Goal: Information Seeking & Learning: Learn about a topic

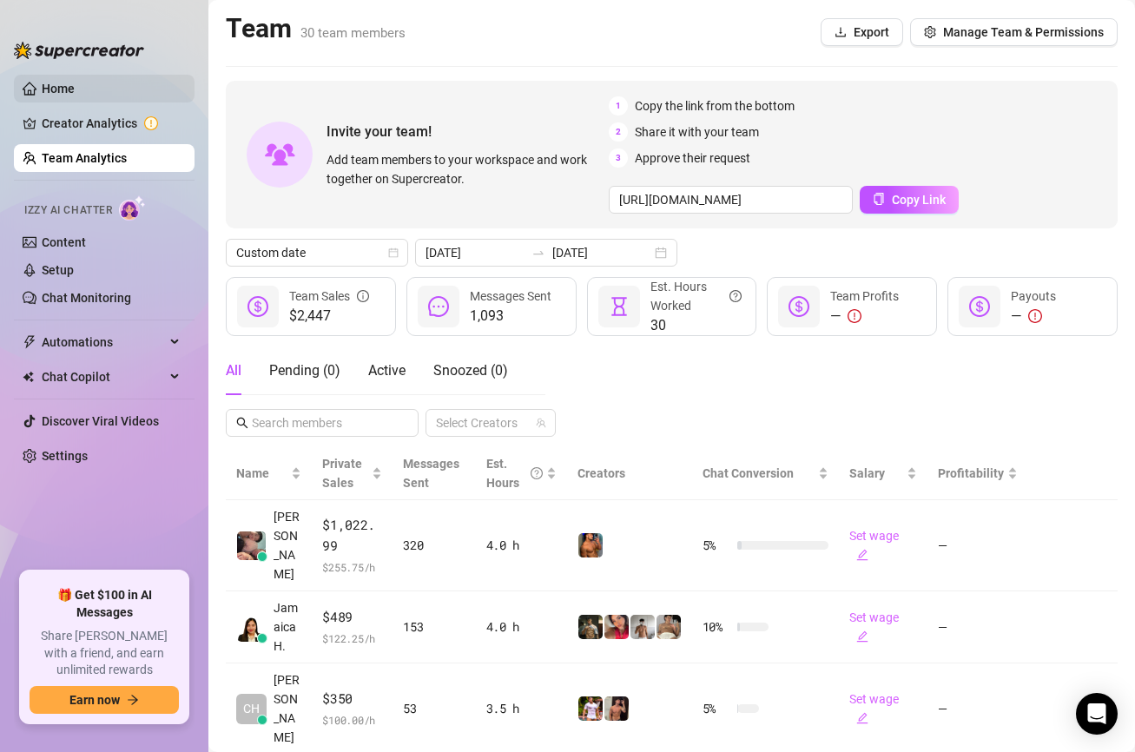
click at [75, 86] on link "Home" at bounding box center [58, 89] width 33 height 14
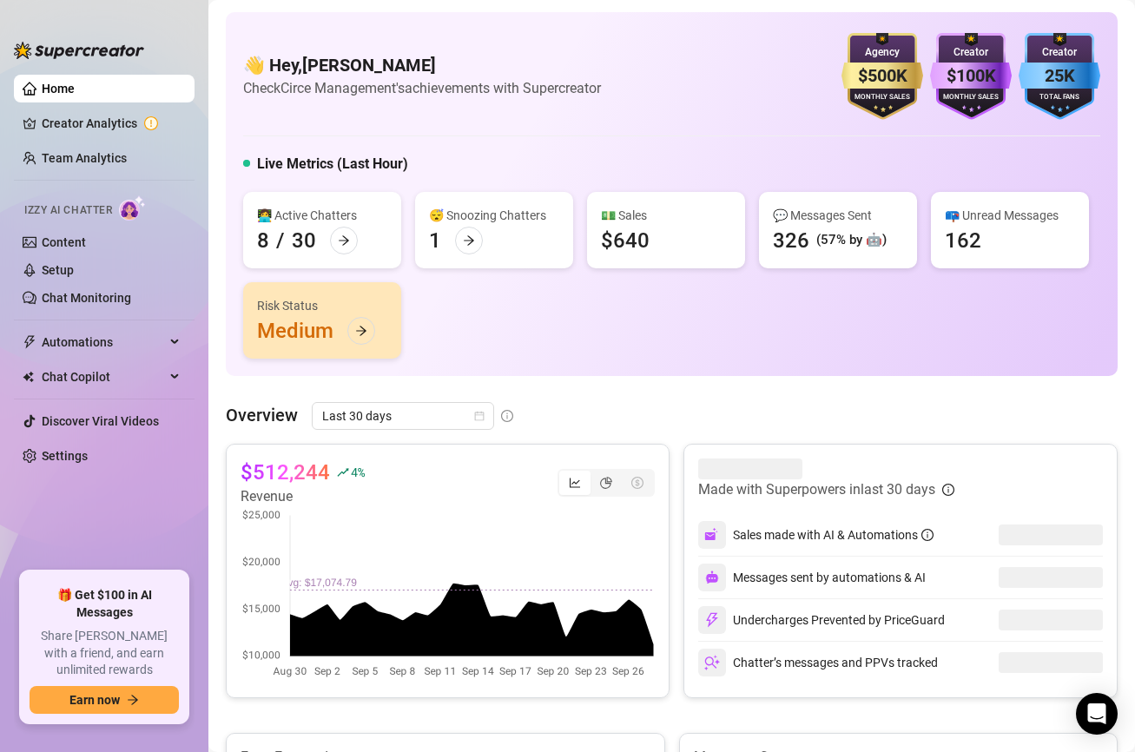
click at [75, 86] on link "Home" at bounding box center [58, 89] width 33 height 14
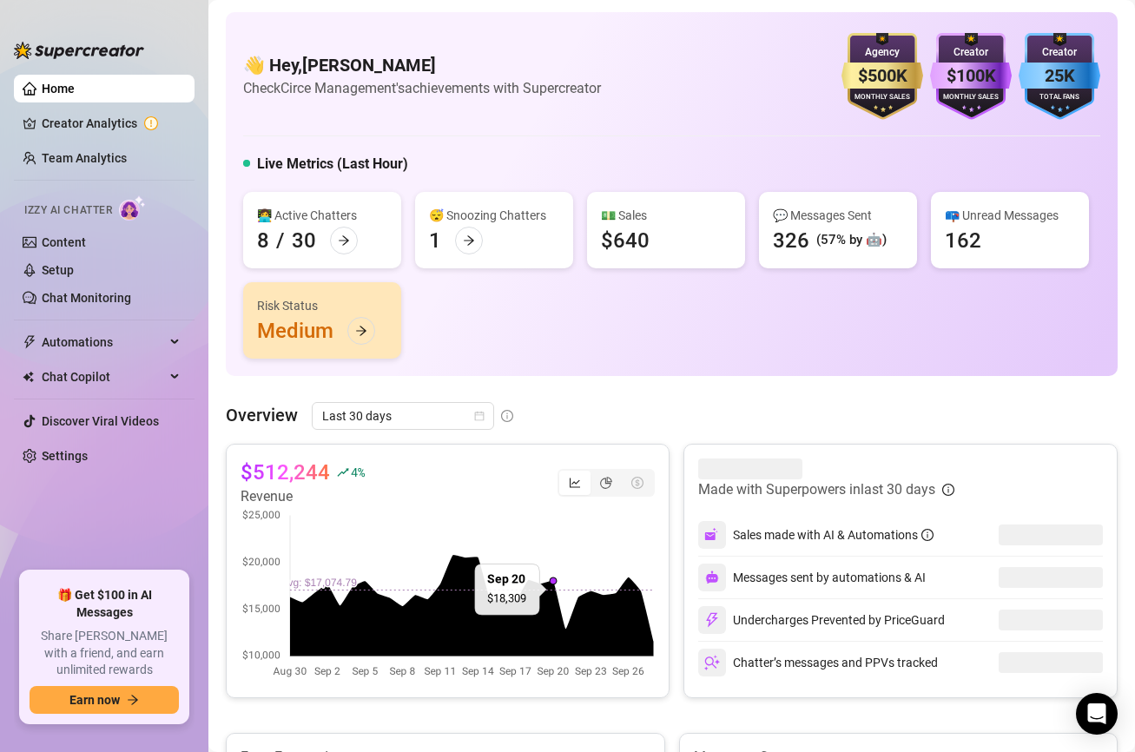
drag, startPoint x: 471, startPoint y: 398, endPoint x: 438, endPoint y: 313, distance: 90.4
click at [471, 507] on canvas at bounding box center [447, 594] width 414 height 174
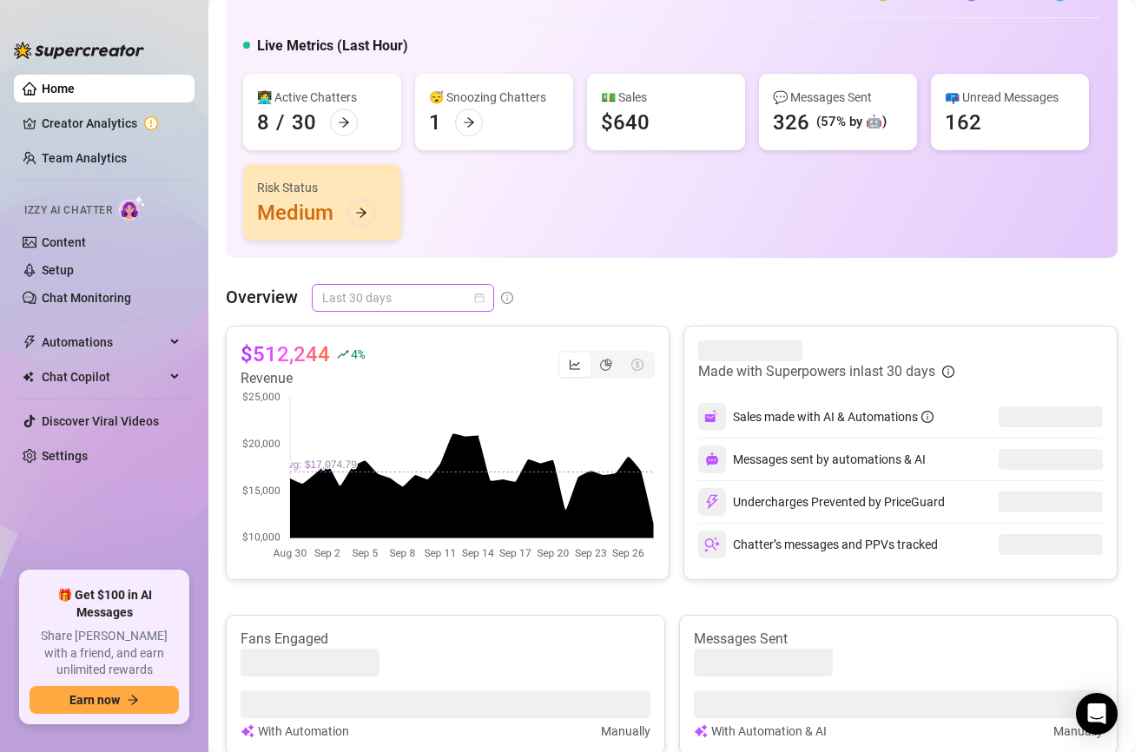
click at [438, 293] on span "Last 30 days" at bounding box center [402, 298] width 161 height 26
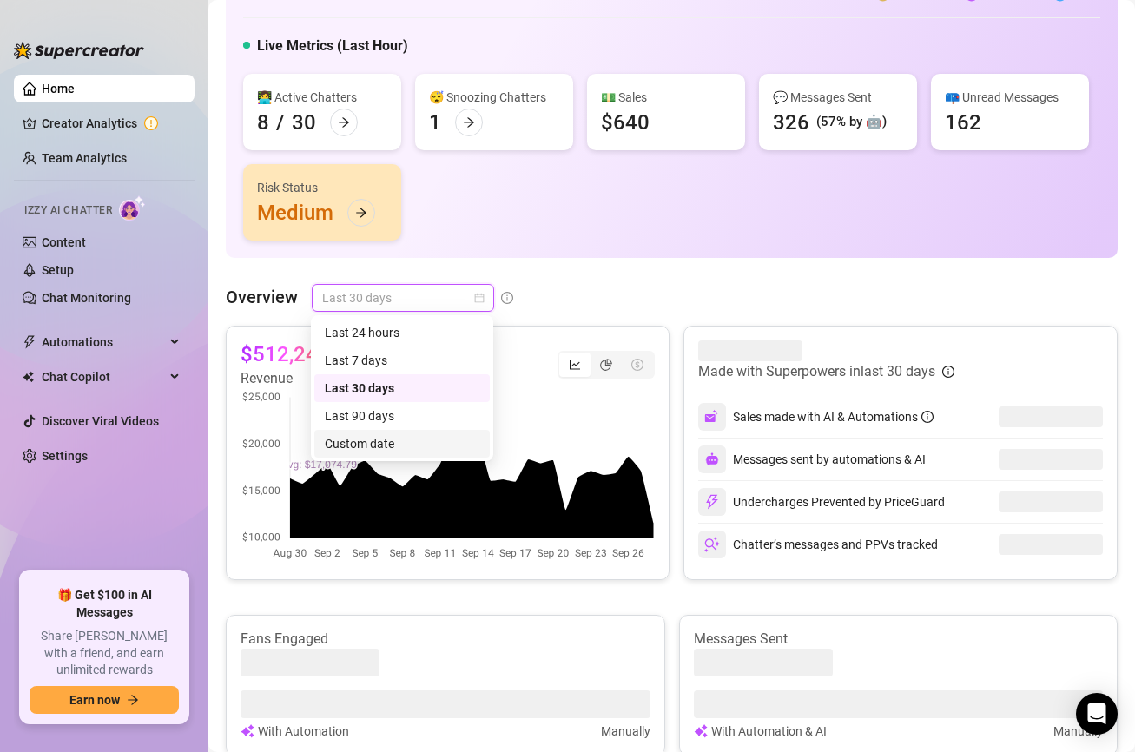
click at [422, 442] on div "Custom date" at bounding box center [402, 443] width 155 height 19
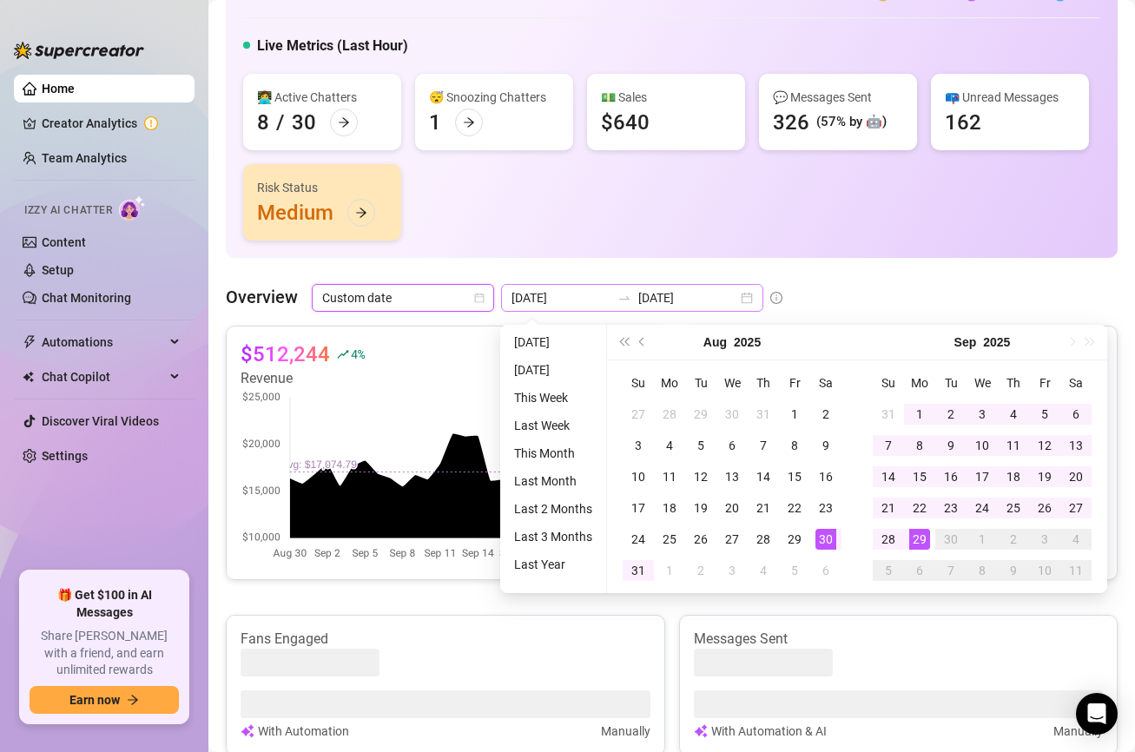
type input "[DATE]"
click at [668, 298] on input "[DATE]" at bounding box center [687, 297] width 99 height 19
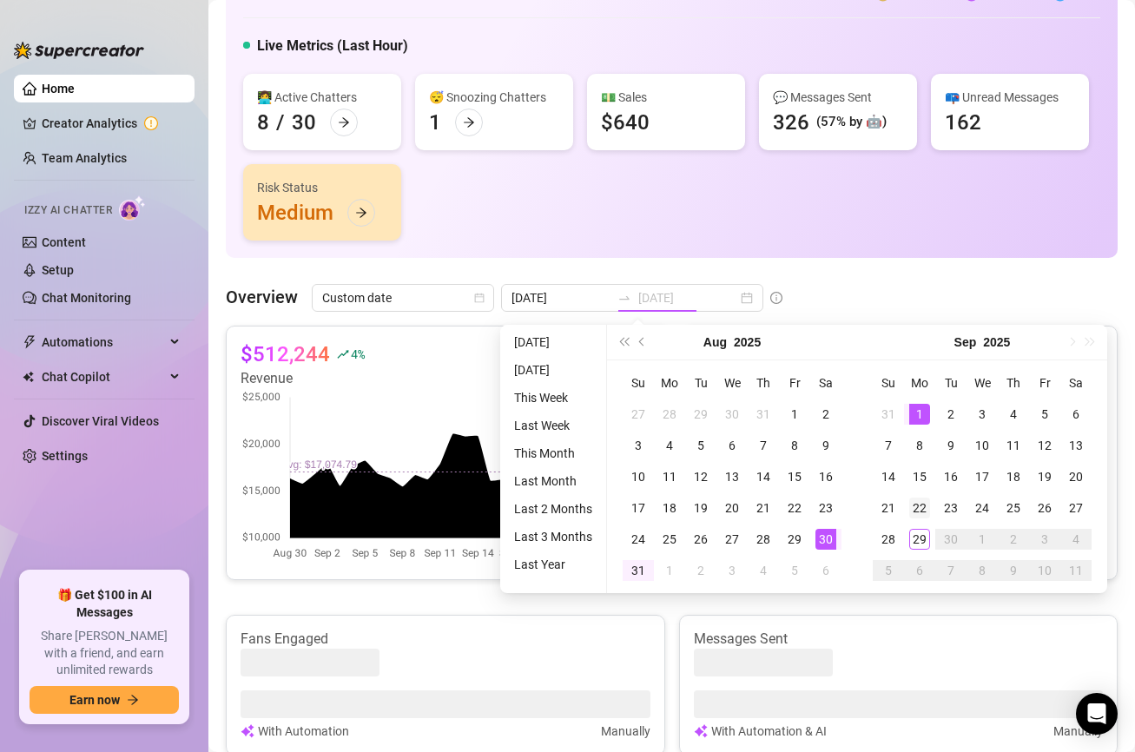
click at [925, 417] on div "1" at bounding box center [919, 414] width 21 height 21
type input "[DATE]"
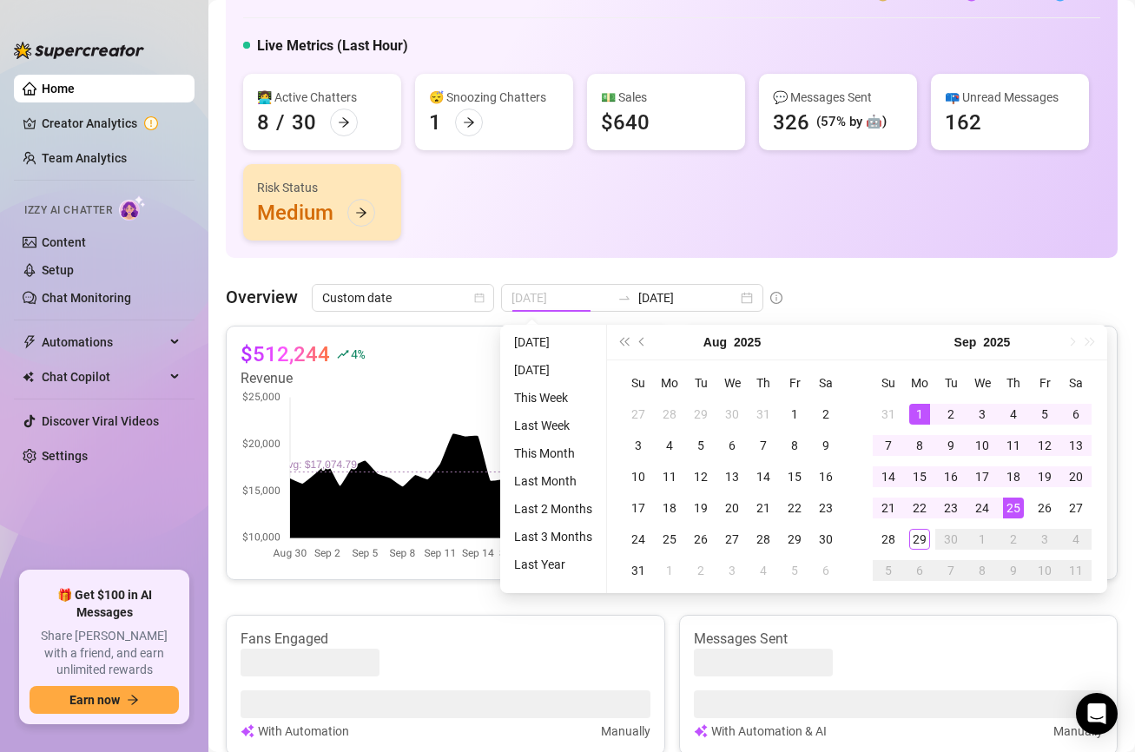
click at [1011, 506] on div "25" at bounding box center [1013, 507] width 21 height 21
click at [1011, 506] on span at bounding box center [1050, 501] width 104 height 21
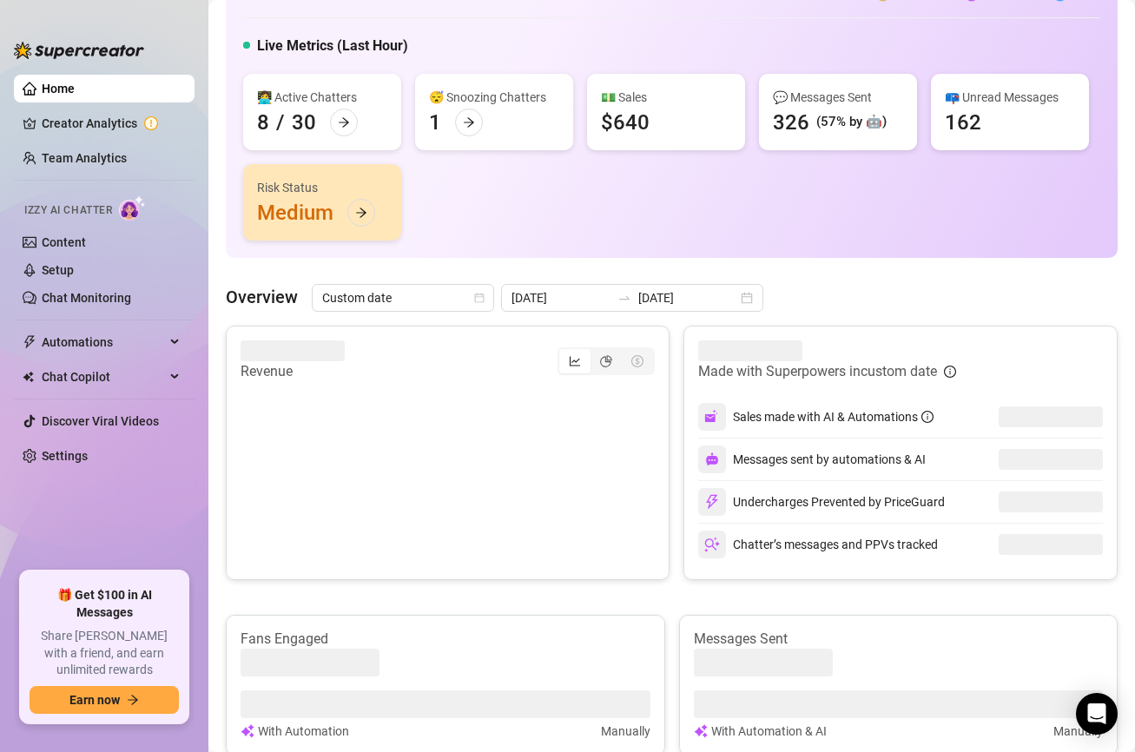
type input "[DATE]"
click at [1011, 506] on span at bounding box center [1050, 501] width 104 height 21
click at [617, 302] on icon "swap-right" at bounding box center [624, 298] width 14 height 14
click at [651, 286] on div "[DATE] [DATE]" at bounding box center [632, 298] width 262 height 28
click at [650, 299] on input "[DATE]" at bounding box center [687, 297] width 99 height 19
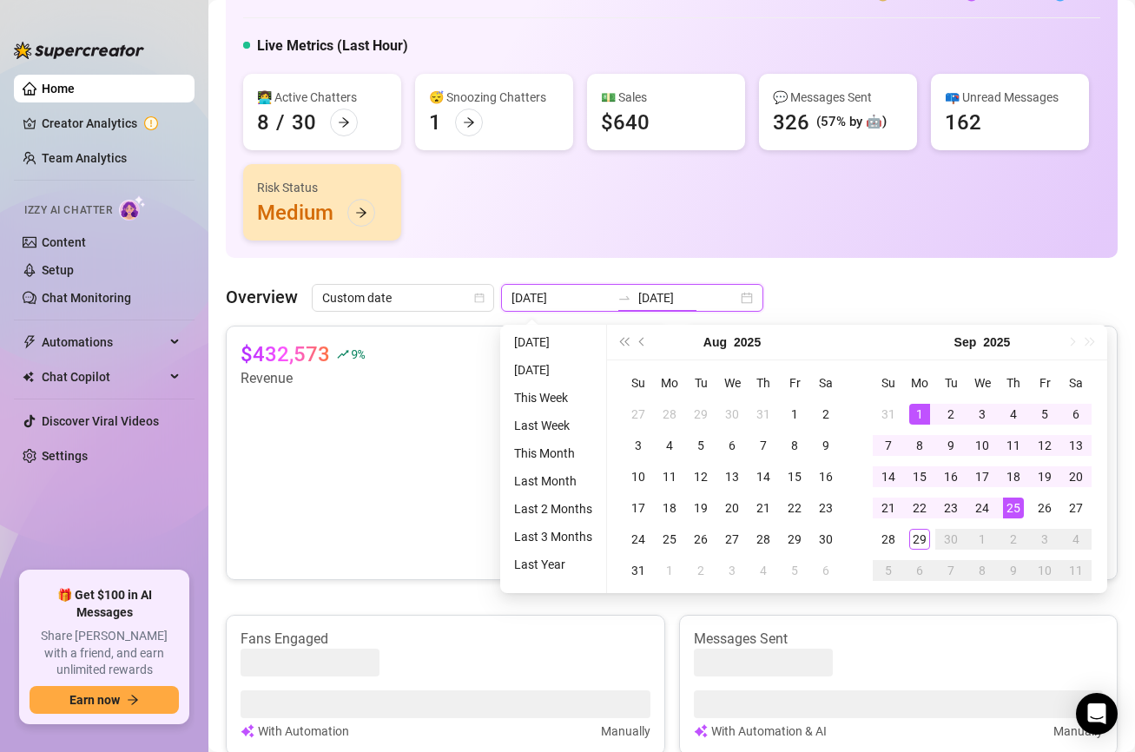
click at [650, 299] on input "[DATE]" at bounding box center [687, 297] width 99 height 19
click at [1018, 509] on div "25" at bounding box center [1013, 507] width 21 height 21
click at [1018, 509] on span at bounding box center [1050, 501] width 104 height 21
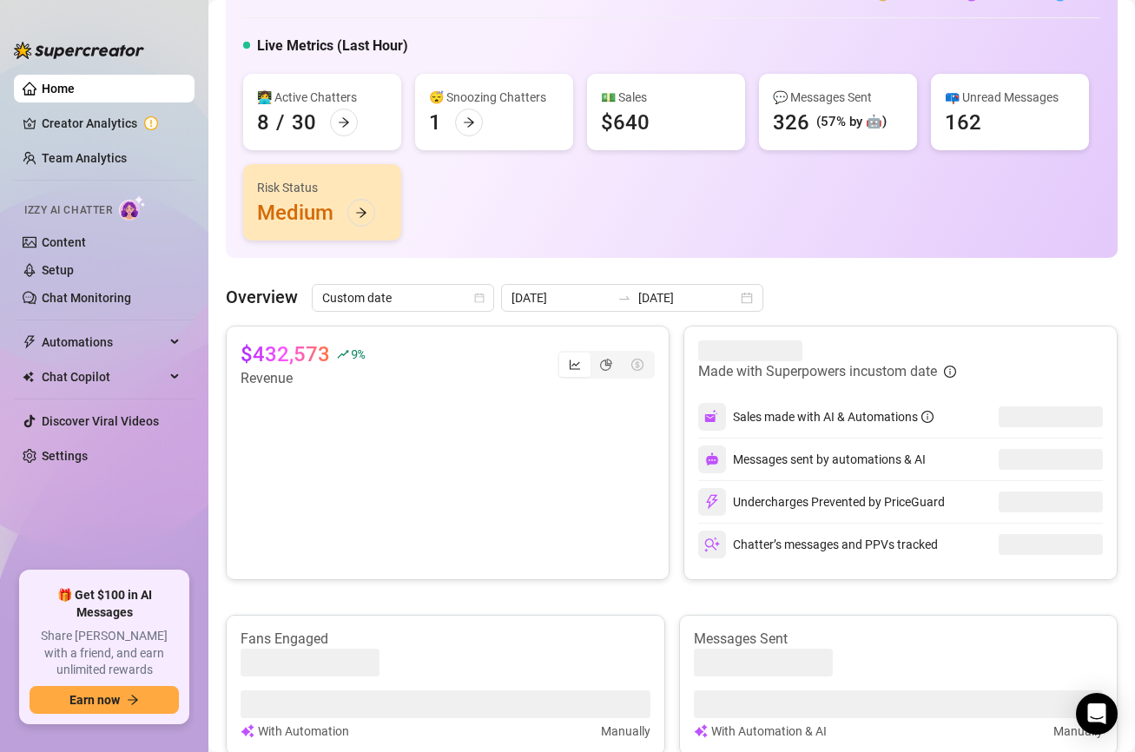
click at [581, 281] on div "👋 Hey, [PERSON_NAME] Check Circe Management's achievements with Supercreator $5…" at bounding box center [672, 674] width 892 height 1561
click at [638, 305] on input "[DATE]" at bounding box center [687, 297] width 99 height 19
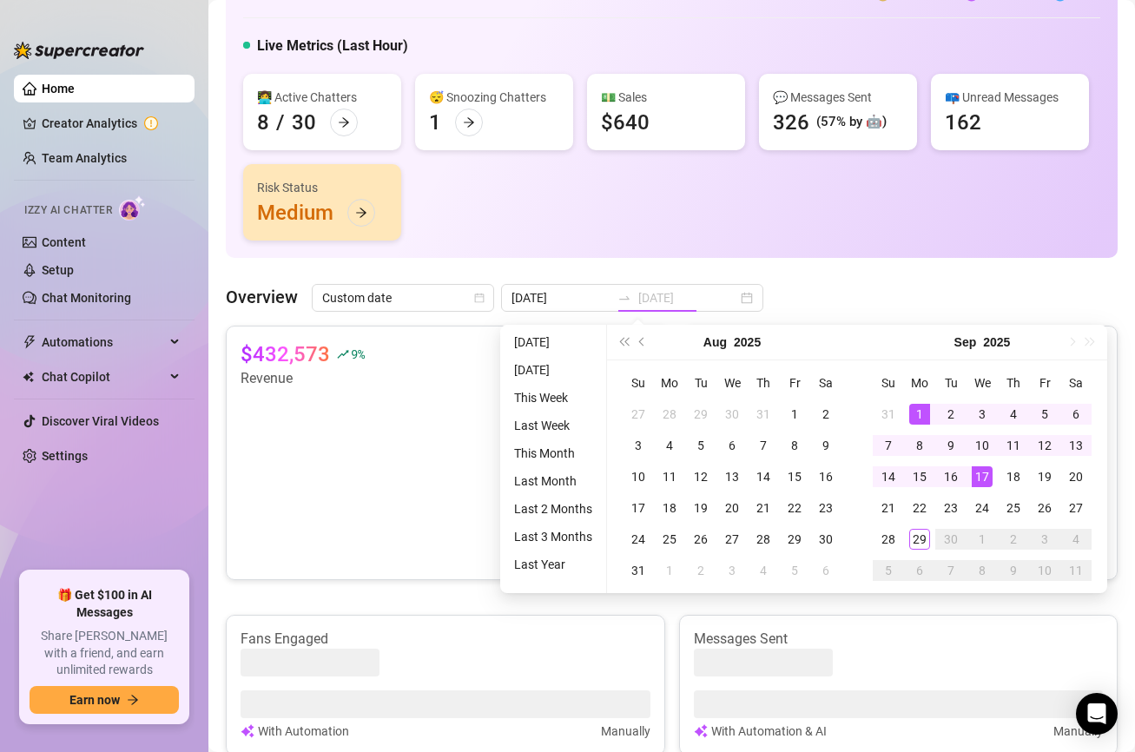
click at [1024, 503] on td "25" at bounding box center [1012, 507] width 31 height 31
click at [1024, 503] on span at bounding box center [1050, 501] width 104 height 21
click at [1011, 503] on span at bounding box center [1050, 501] width 104 height 21
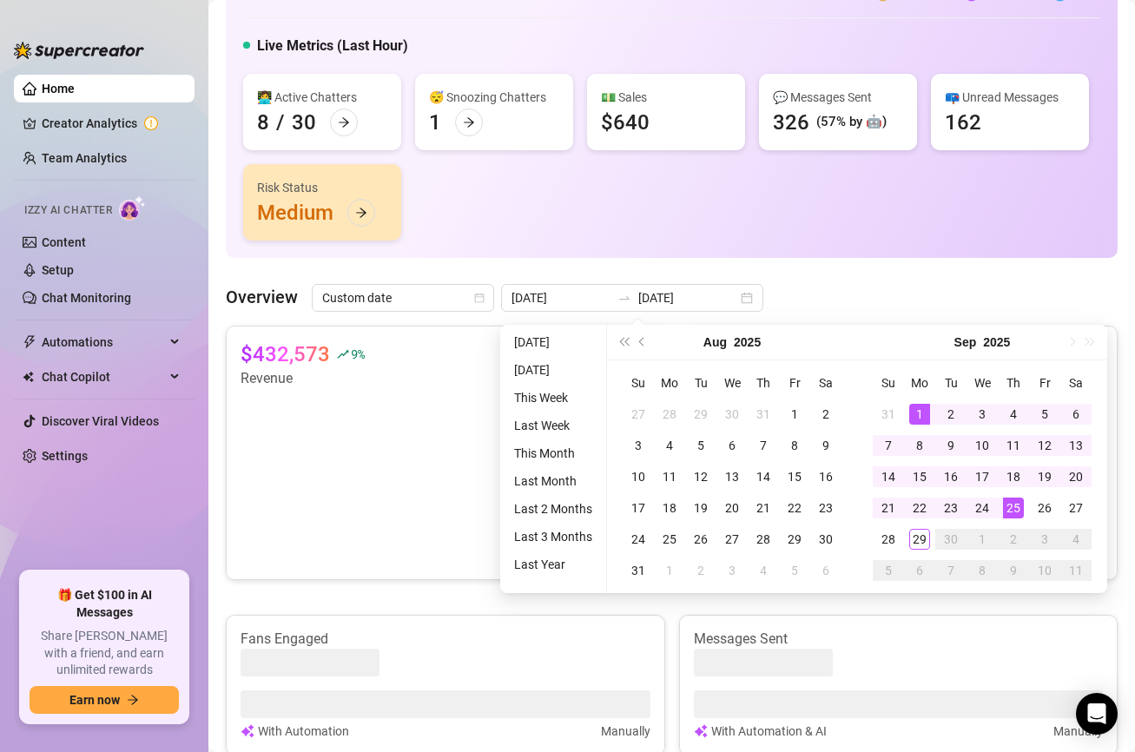
type input "[DATE]"
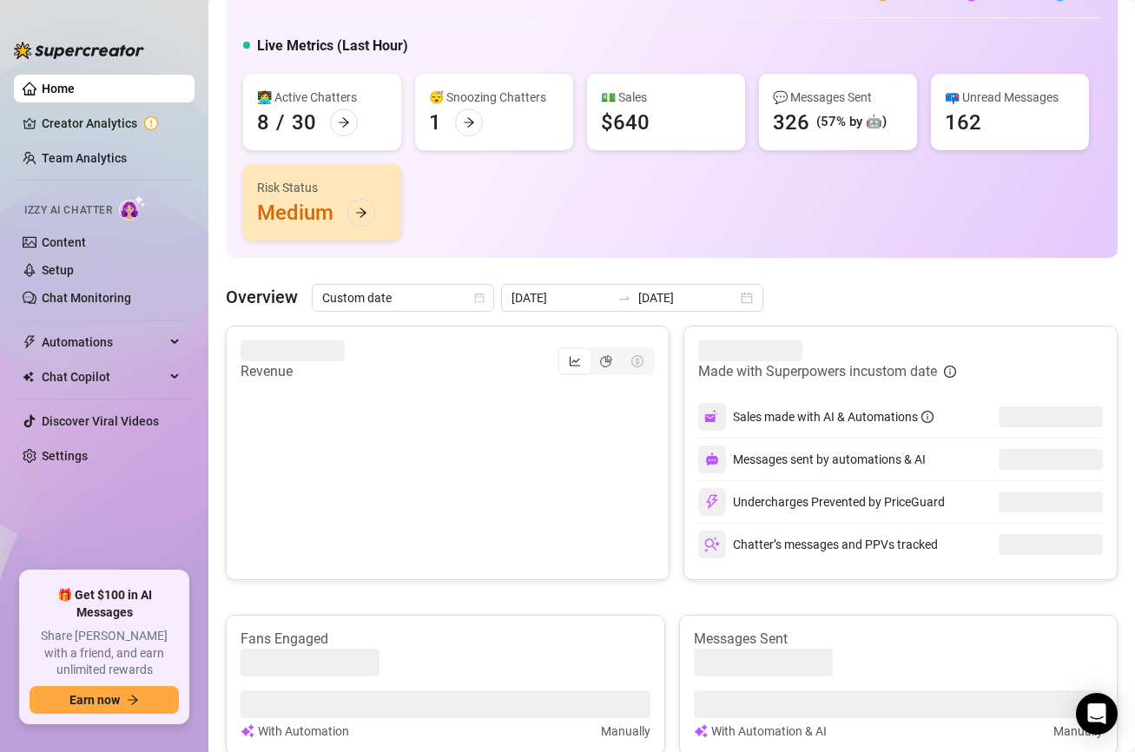
type input "[DATE]"
click at [646, 299] on input "[DATE]" at bounding box center [687, 297] width 99 height 19
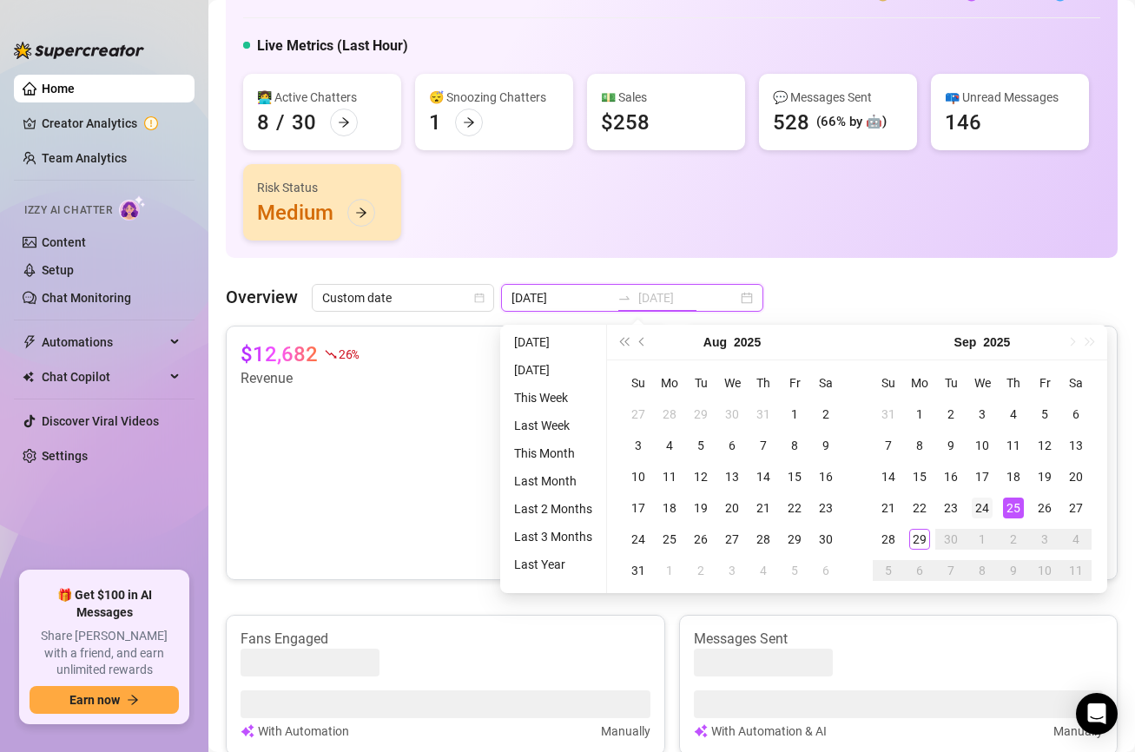
type input "[DATE]"
click at [988, 508] on div "24" at bounding box center [981, 507] width 21 height 21
type input "[DATE]"
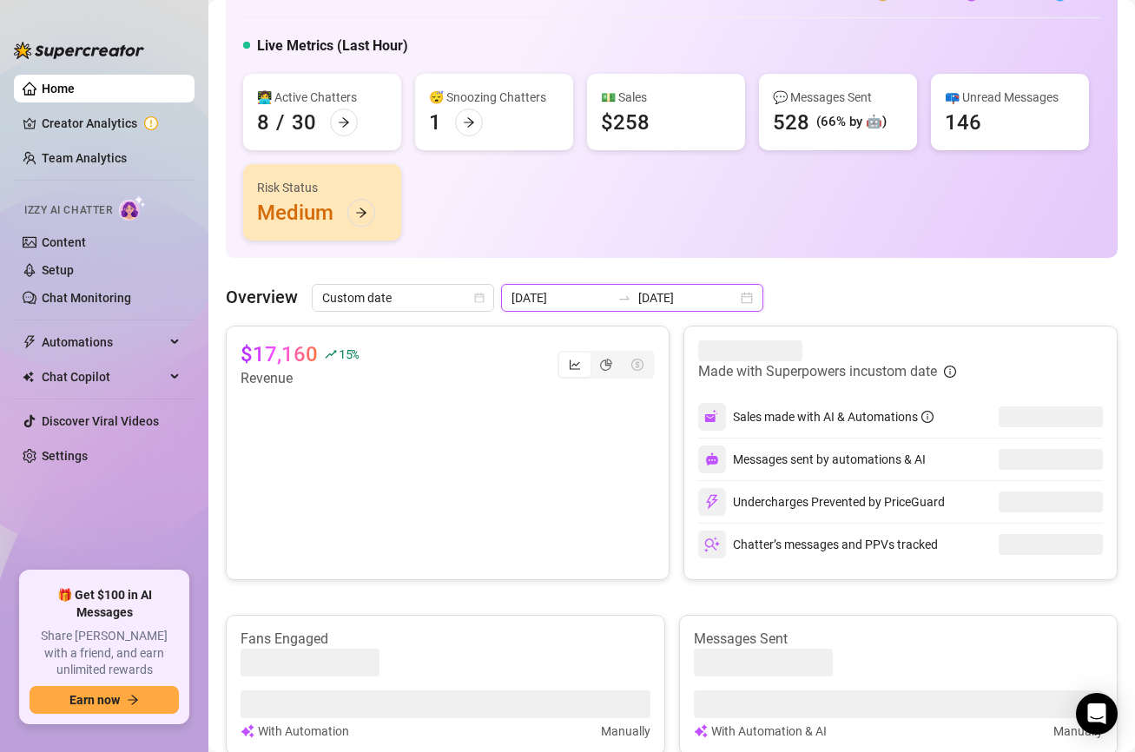
click at [583, 295] on input "[DATE]" at bounding box center [560, 297] width 99 height 19
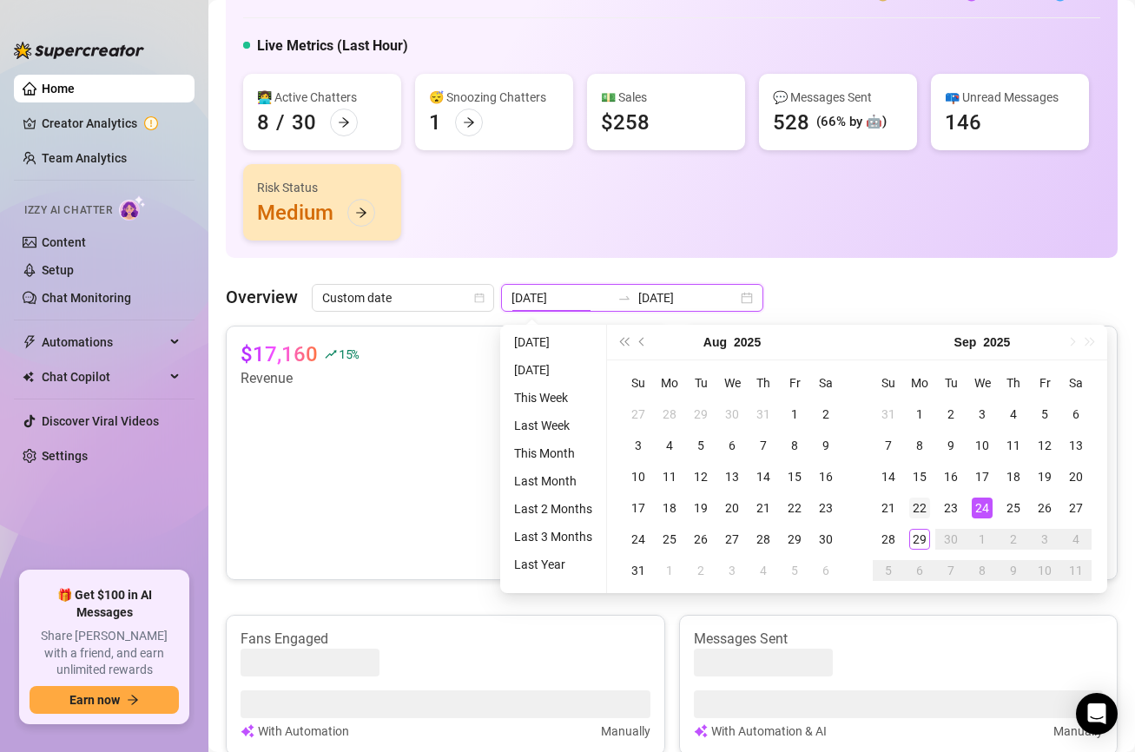
click at [677, 300] on input "[DATE]" at bounding box center [687, 297] width 99 height 19
click at [982, 497] on div "24" at bounding box center [981, 507] width 21 height 21
click at [982, 497] on div "Undercharges Prevented by PriceGuard" at bounding box center [900, 502] width 405 height 42
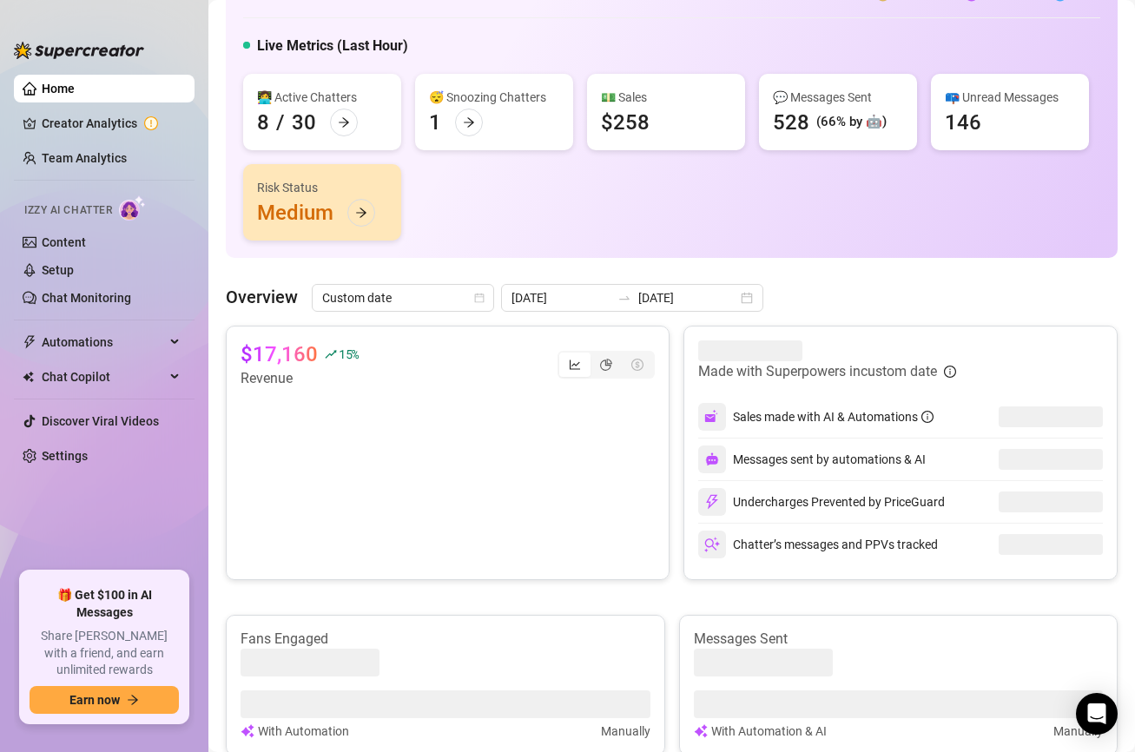
click at [614, 298] on div at bounding box center [624, 298] width 28 height 14
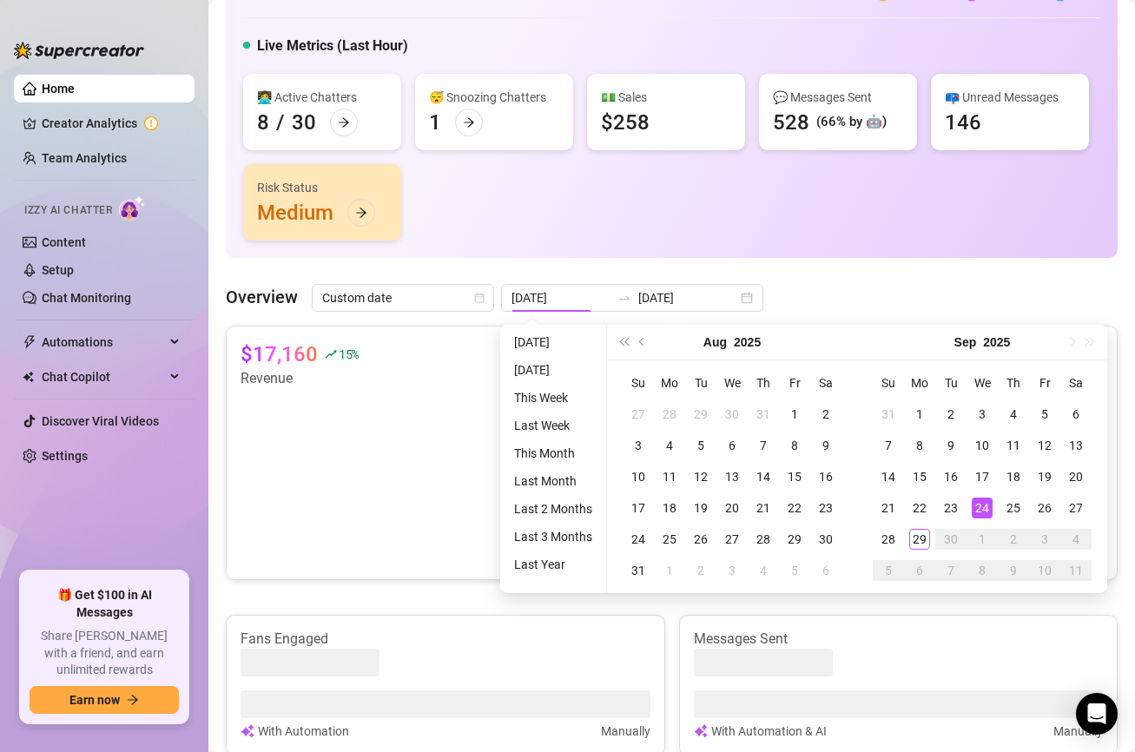
click at [283, 355] on article "$17,160" at bounding box center [278, 354] width 77 height 28
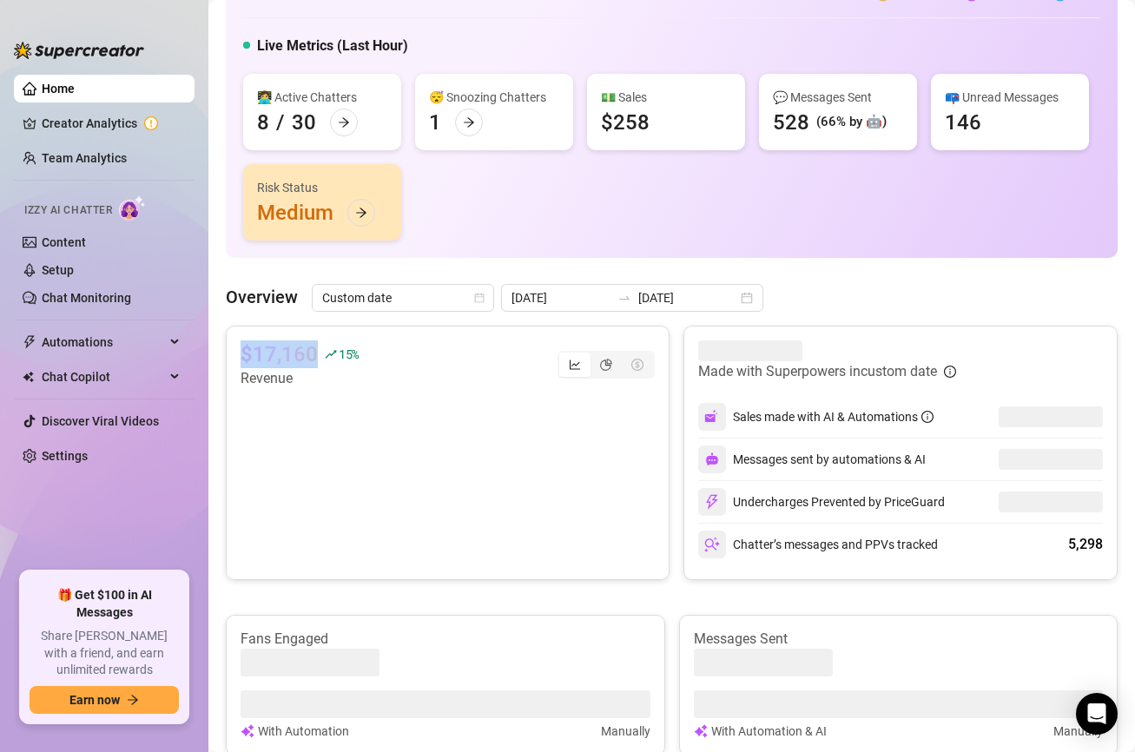
click at [283, 355] on article "$17,160" at bounding box center [278, 354] width 77 height 28
copy div "$17,160"
click at [638, 295] on input "[DATE]" at bounding box center [687, 297] width 99 height 19
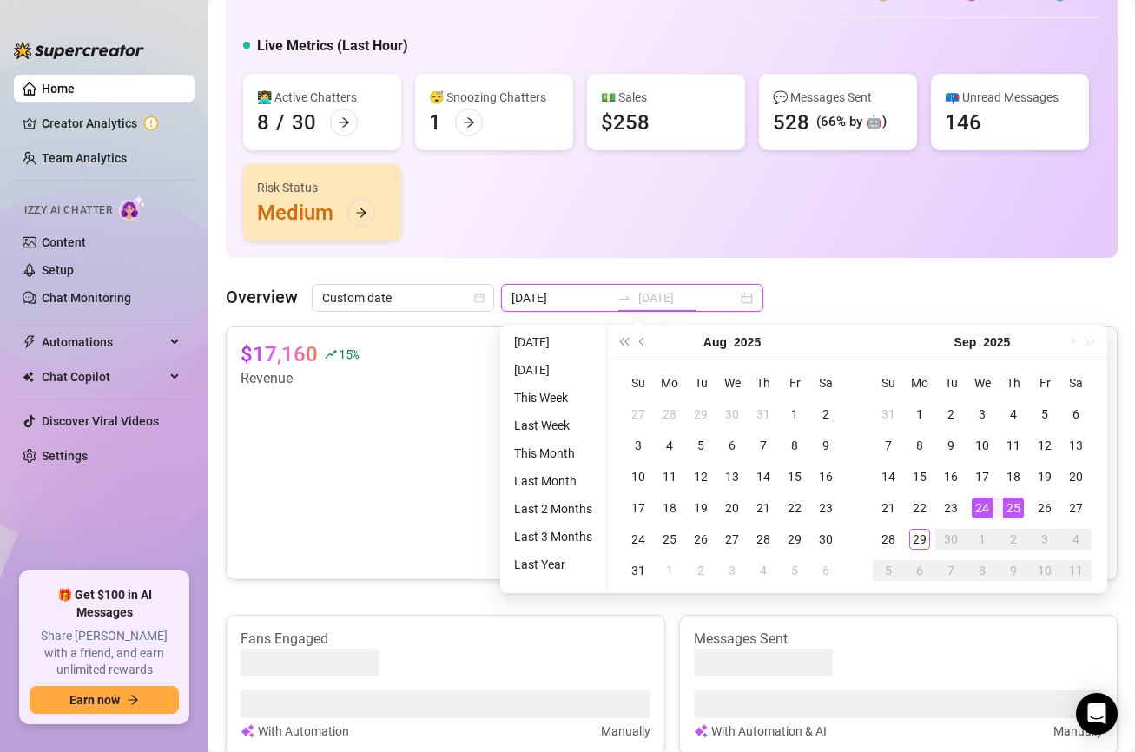
type input "[DATE]"
click at [1011, 506] on div "25" at bounding box center [1013, 507] width 21 height 21
type input "[DATE]"
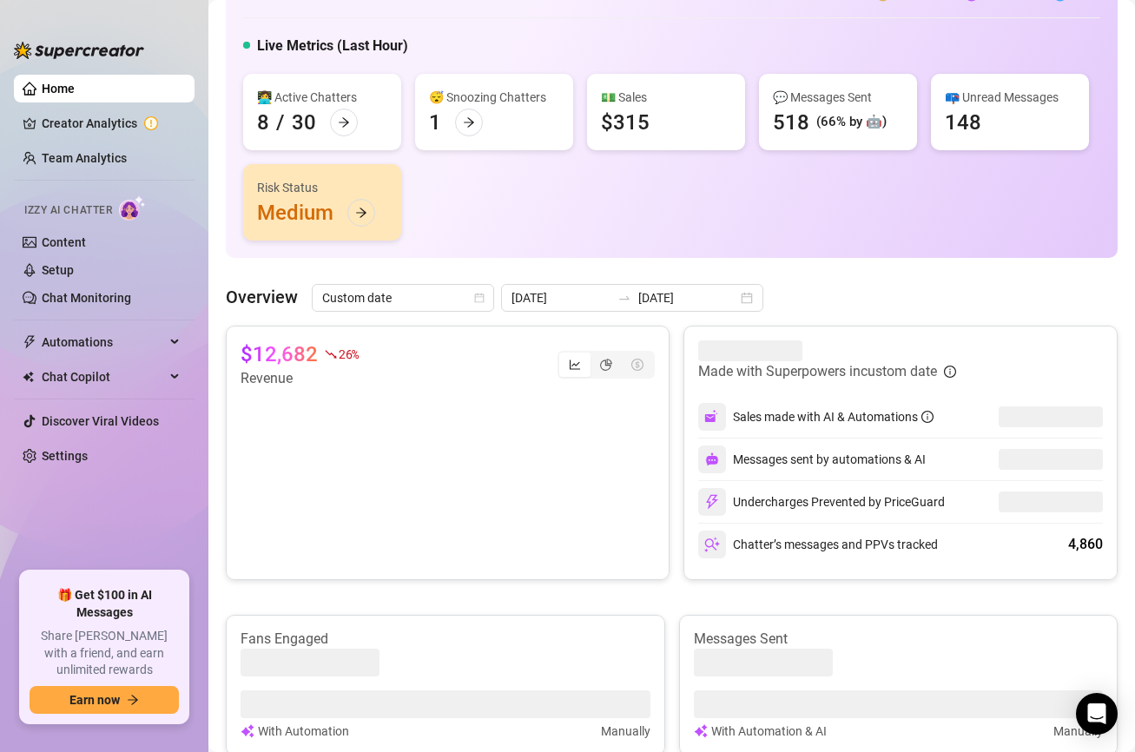
click at [287, 354] on article "$12,682" at bounding box center [278, 354] width 77 height 28
copy div "$12,682"
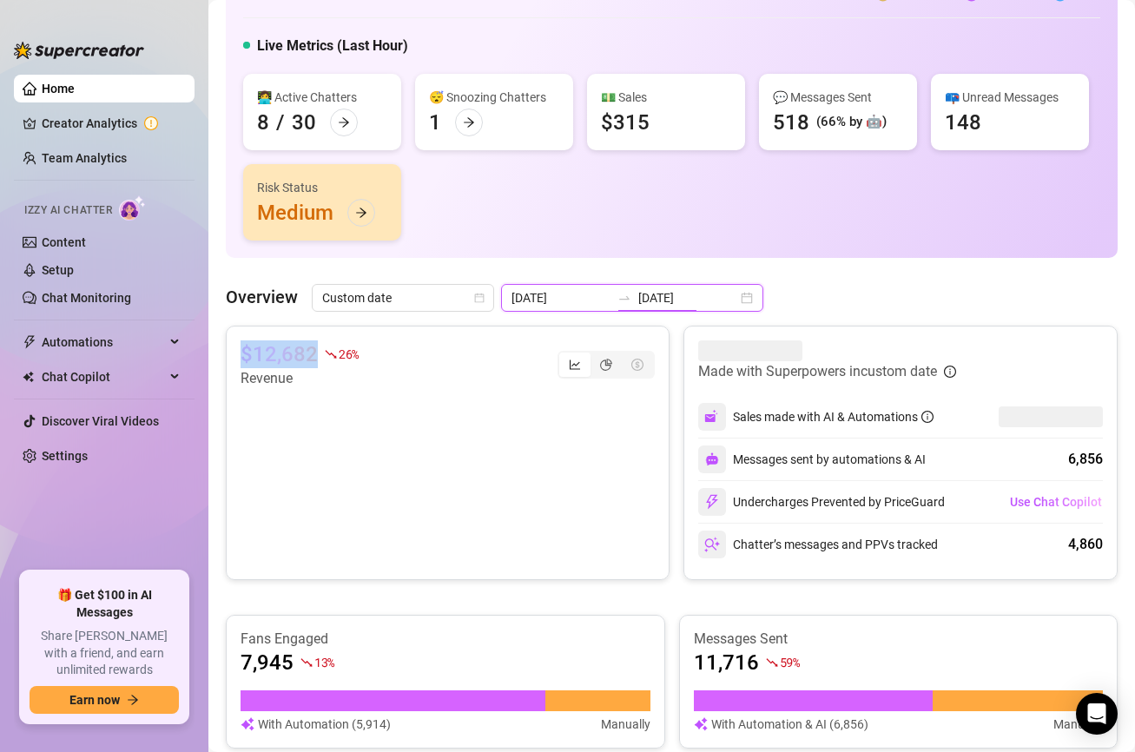
click at [655, 290] on input "[DATE]" at bounding box center [687, 297] width 99 height 19
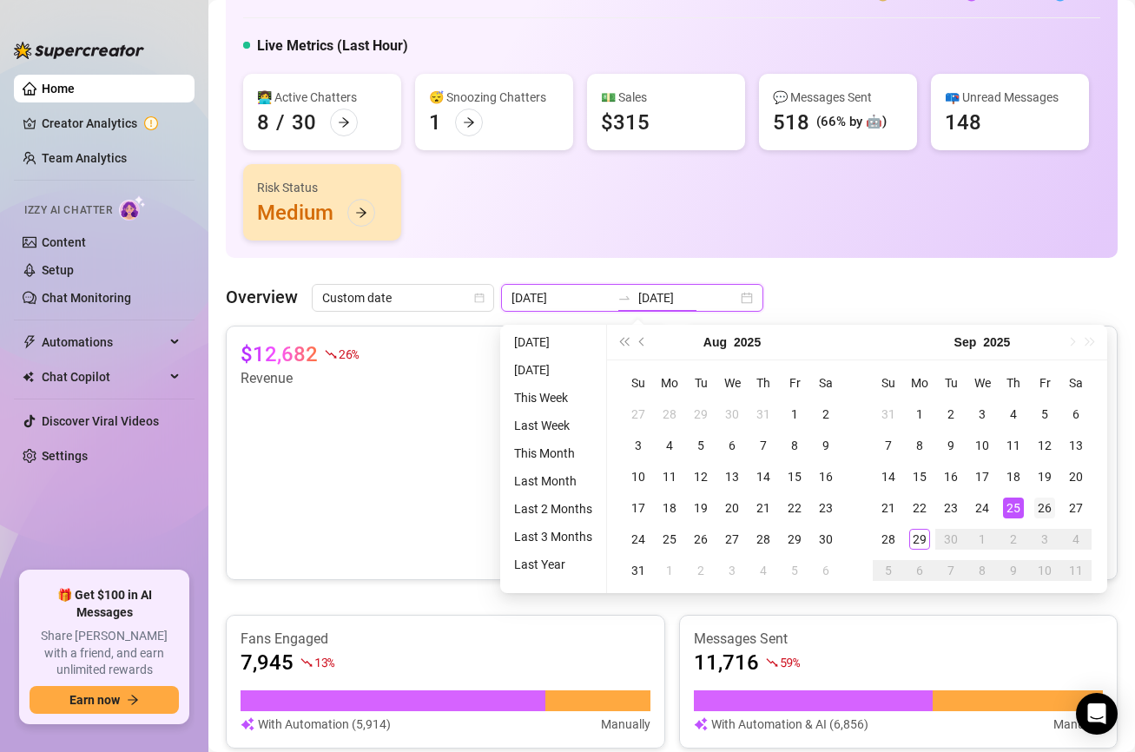
type input "[DATE]"
click at [1044, 504] on div "26" at bounding box center [1044, 507] width 21 height 21
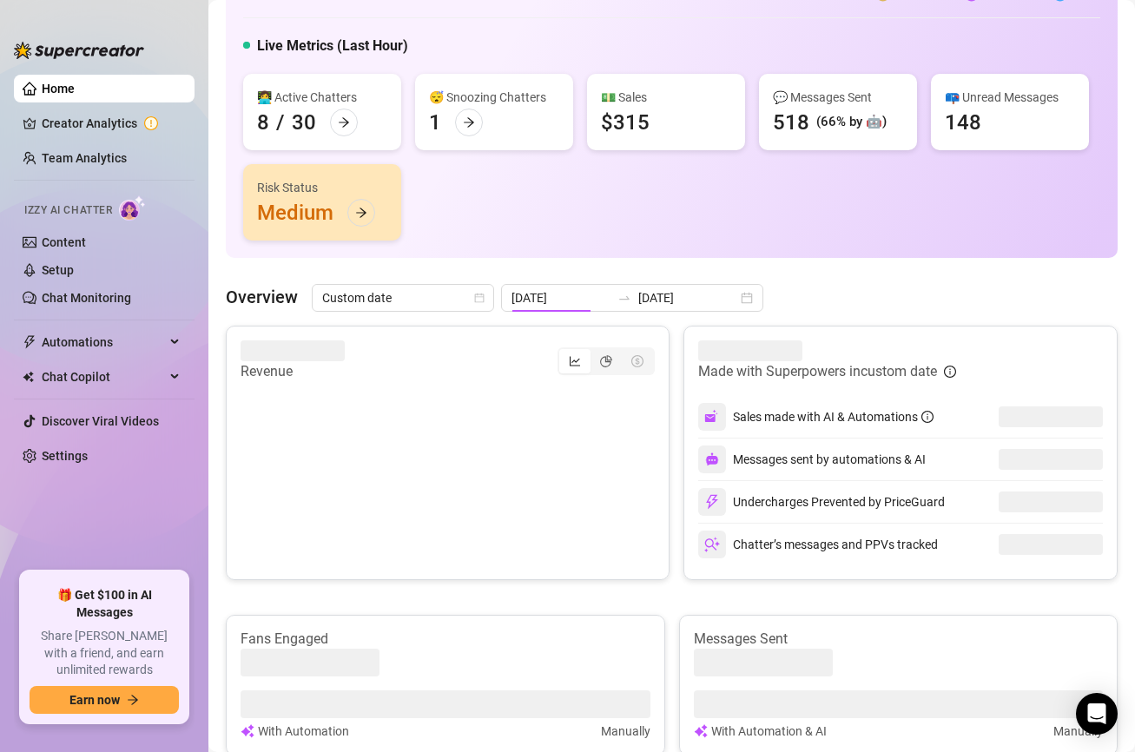
type input "[DATE]"
click at [295, 350] on article "$12,044" at bounding box center [278, 354] width 77 height 28
copy div "$12,044"
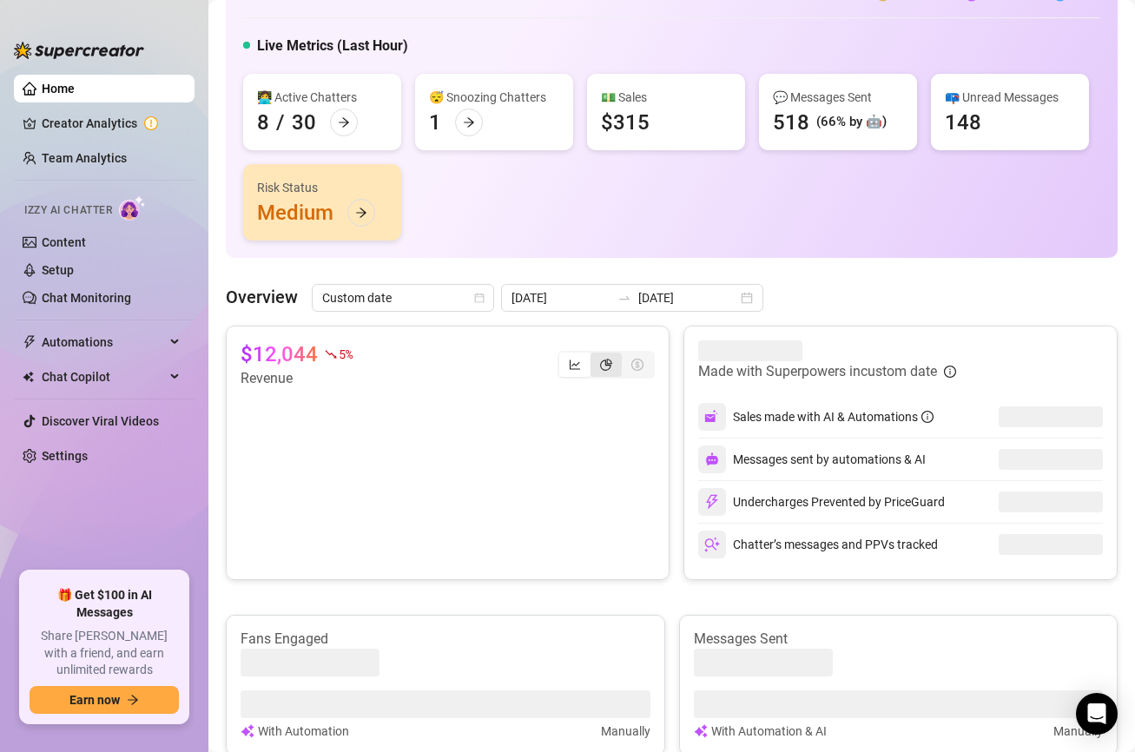
click at [613, 372] on div "segmented control" at bounding box center [605, 364] width 31 height 24
click at [595, 355] on input "segmented control" at bounding box center [595, 355] width 0 height 0
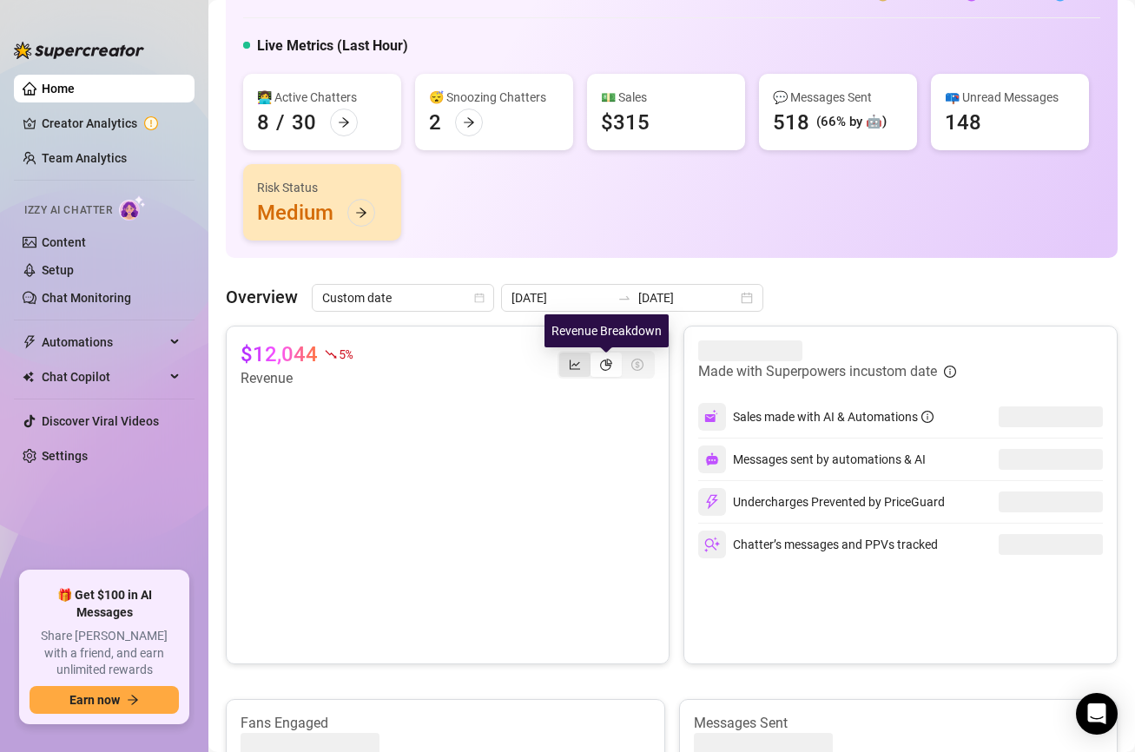
click at [568, 363] on div "segmented control" at bounding box center [574, 364] width 31 height 24
click at [563, 355] on input "segmented control" at bounding box center [563, 355] width 0 height 0
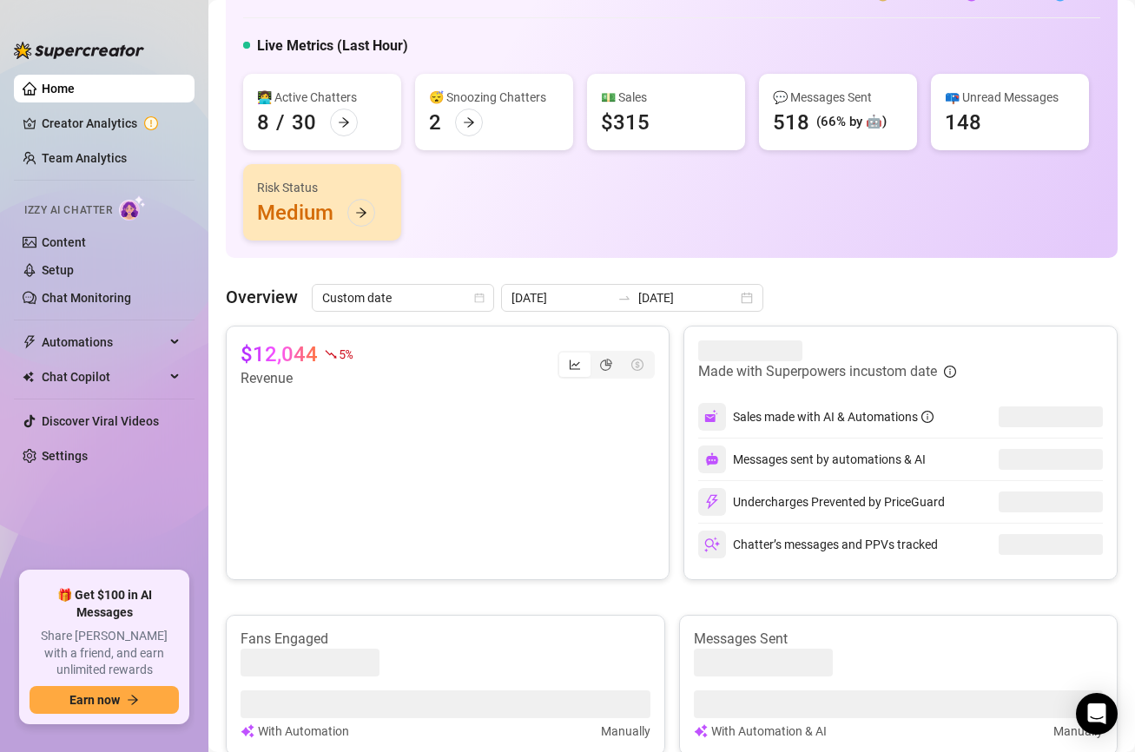
click at [568, 363] on div "segmented control" at bounding box center [574, 364] width 31 height 24
click at [563, 355] on input "segmented control" at bounding box center [563, 355] width 0 height 0
click at [568, 363] on div "segmented control" at bounding box center [574, 364] width 31 height 24
click at [563, 355] on input "segmented control" at bounding box center [563, 355] width 0 height 0
click at [599, 372] on div "segmented control" at bounding box center [605, 364] width 31 height 24
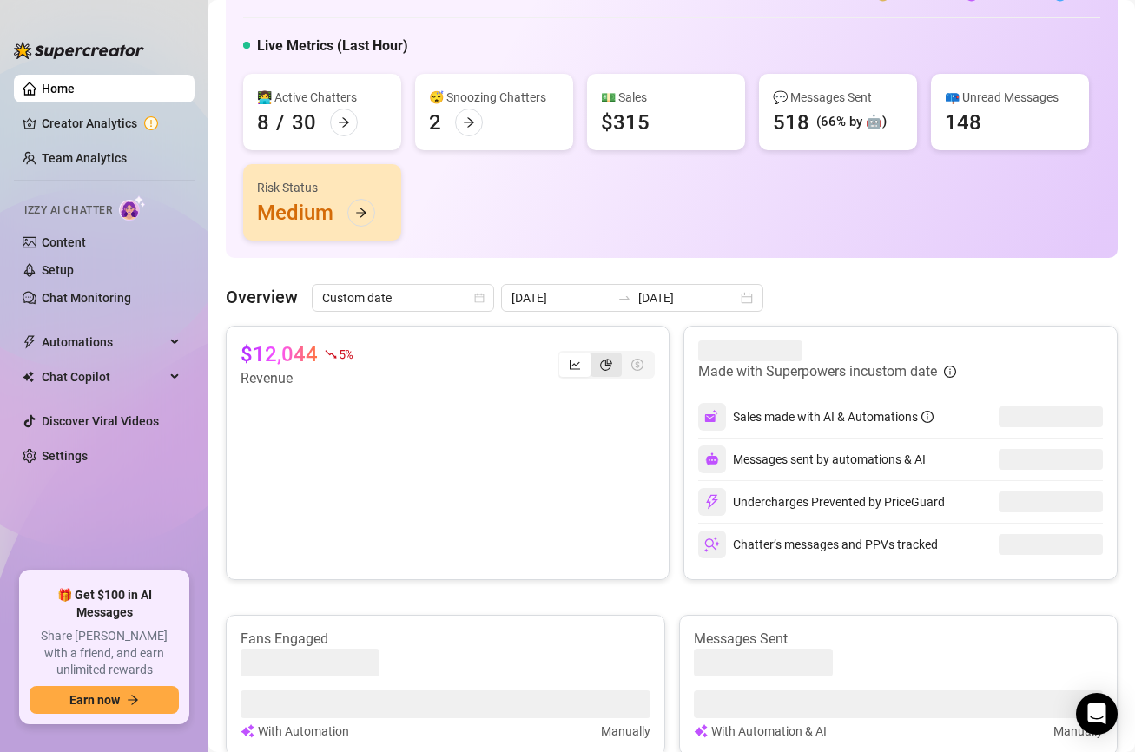
click at [595, 355] on input "segmented control" at bounding box center [595, 355] width 0 height 0
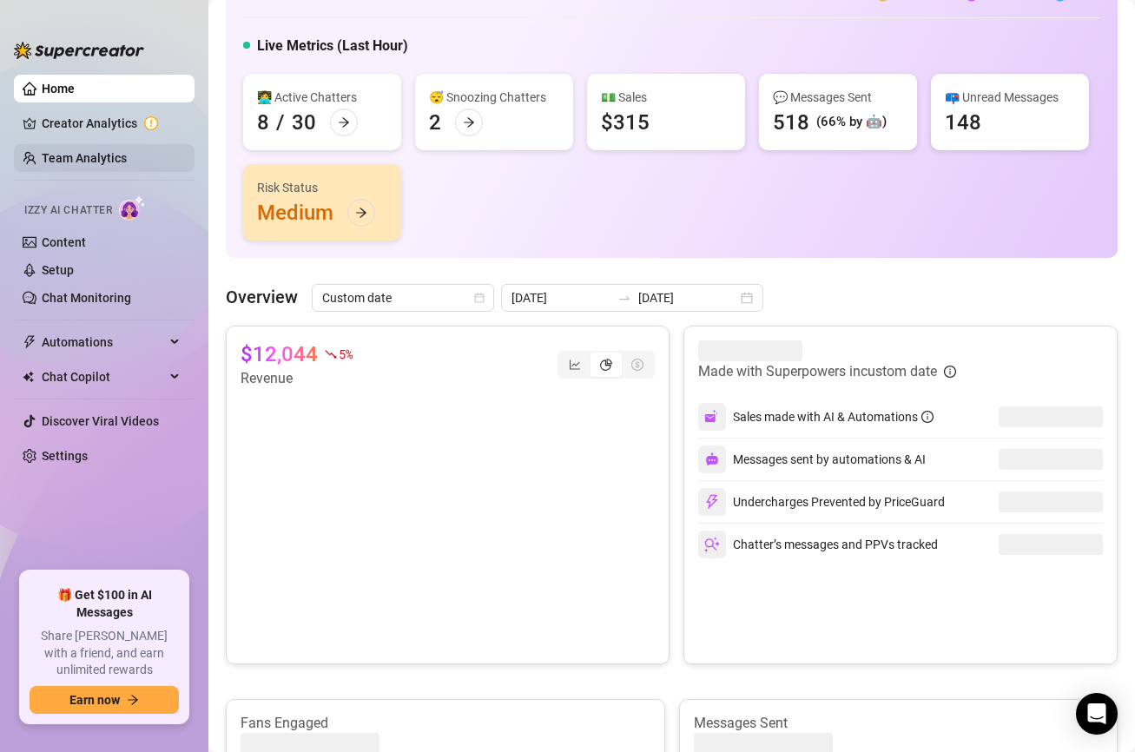
click at [79, 155] on link "Team Analytics" at bounding box center [84, 158] width 85 height 14
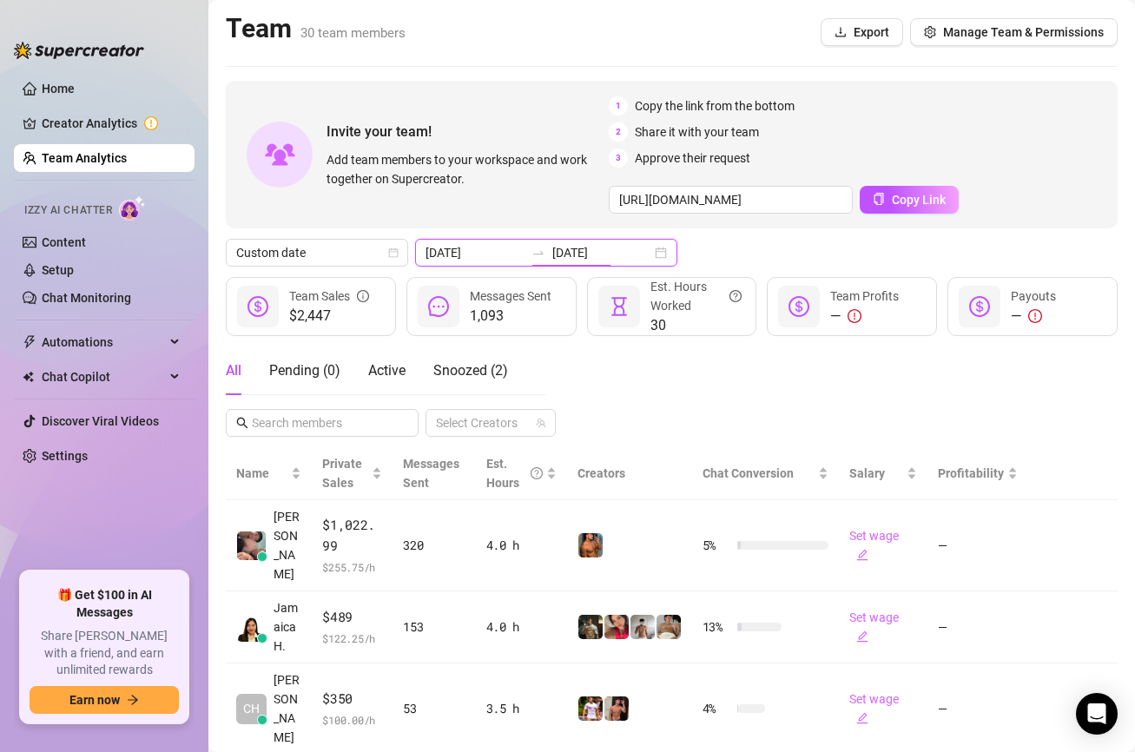
click at [558, 251] on input "[DATE]" at bounding box center [601, 252] width 99 height 19
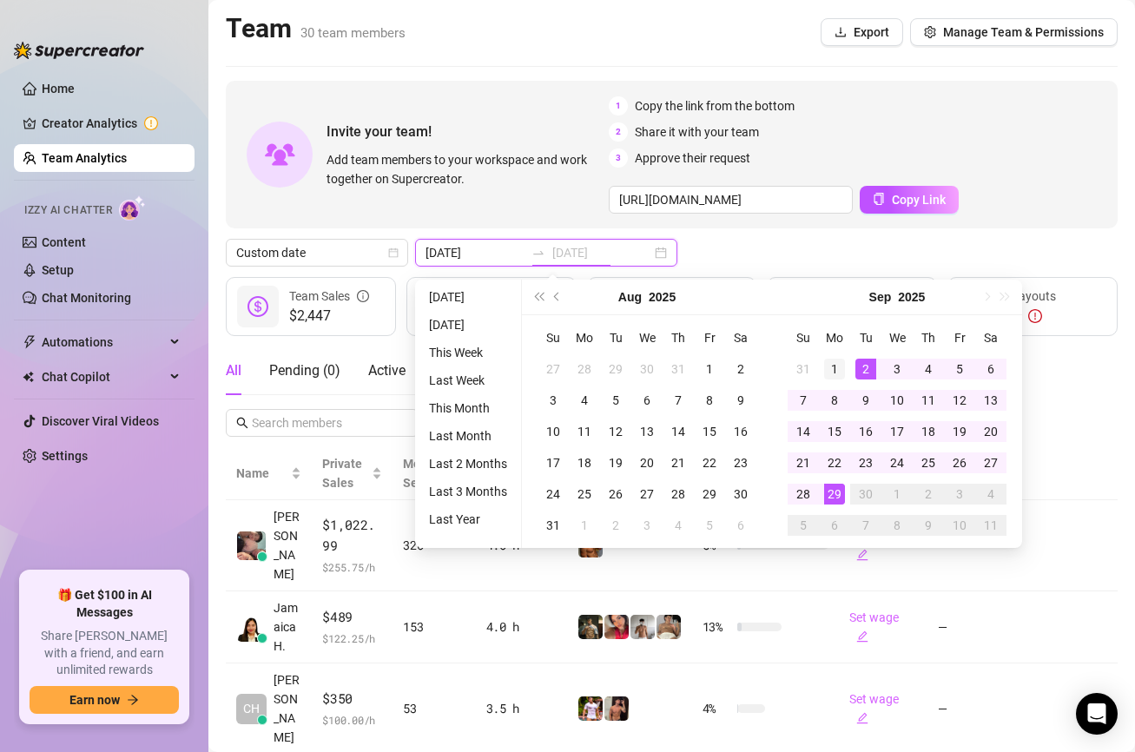
type input "[DATE]"
click at [840, 364] on div "1" at bounding box center [834, 369] width 21 height 21
click at [839, 497] on div "29" at bounding box center [834, 494] width 21 height 21
type input "[DATE]"
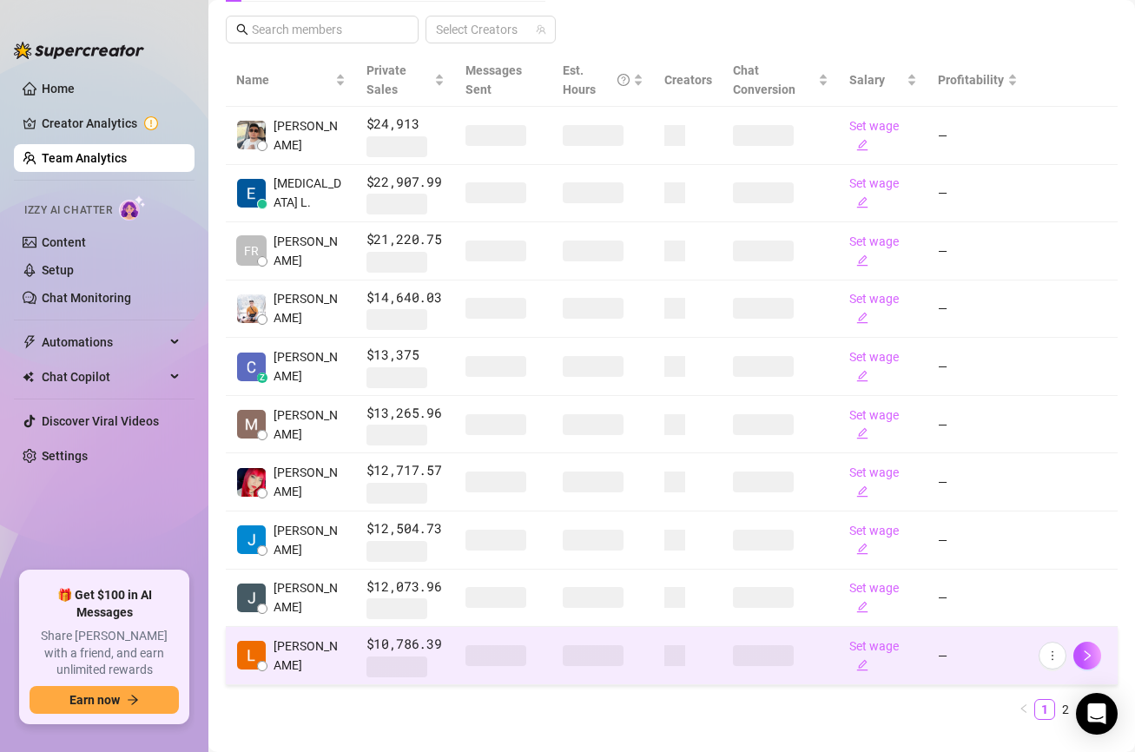
scroll to position [425, 0]
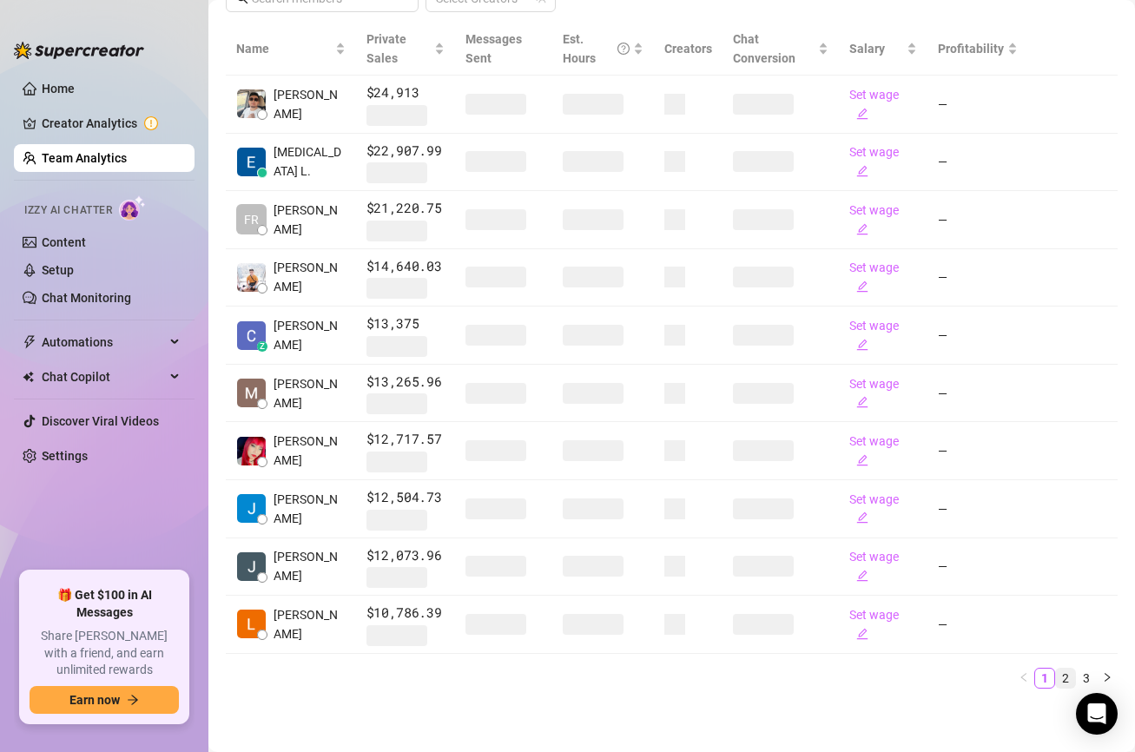
click at [1063, 673] on link "2" at bounding box center [1065, 677] width 19 height 19
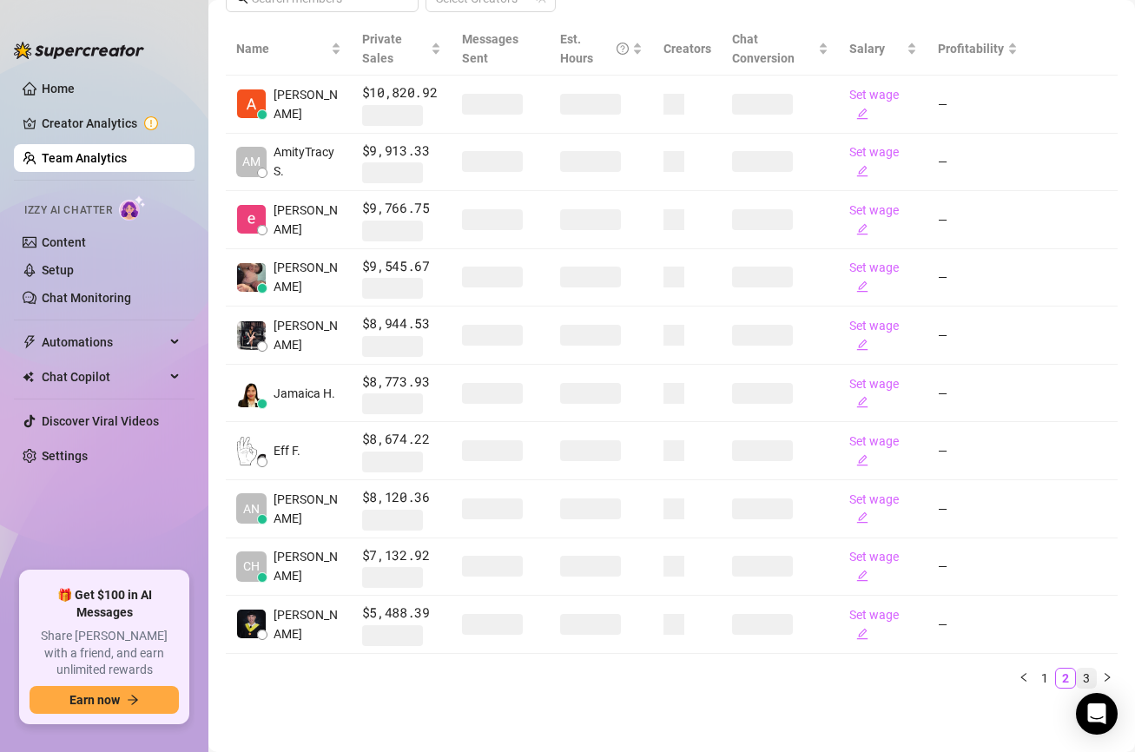
click at [1088, 675] on link "3" at bounding box center [1085, 677] width 19 height 19
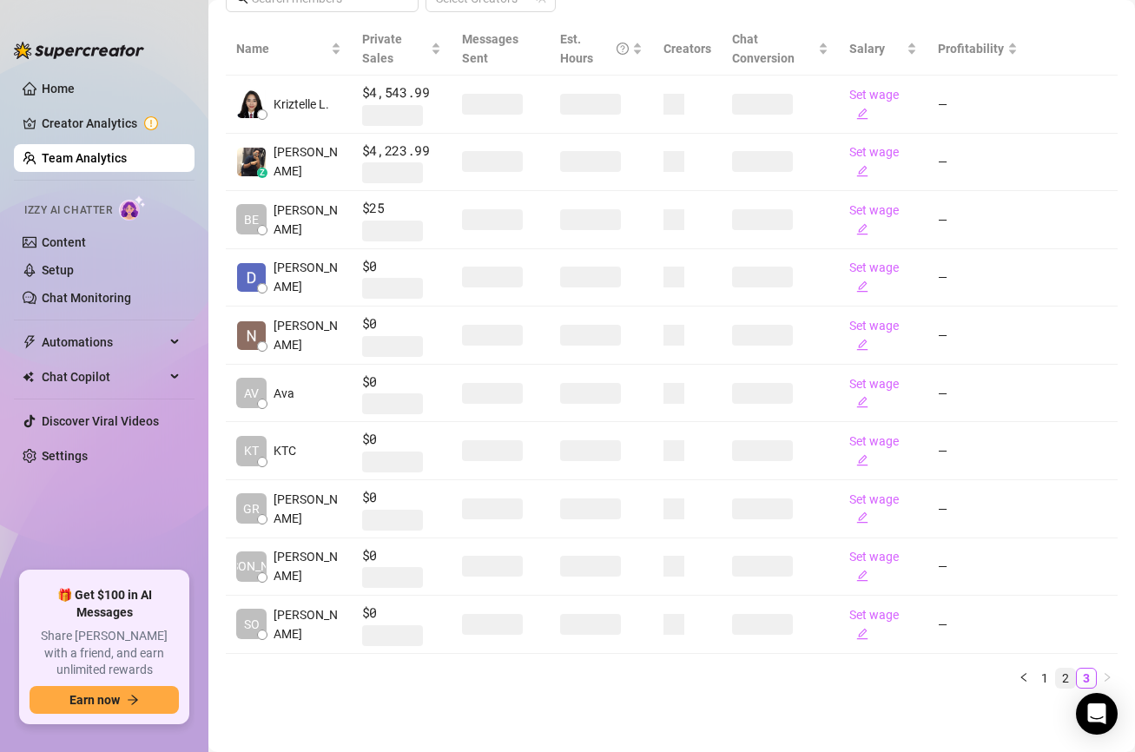
click at [1063, 680] on link "2" at bounding box center [1065, 677] width 19 height 19
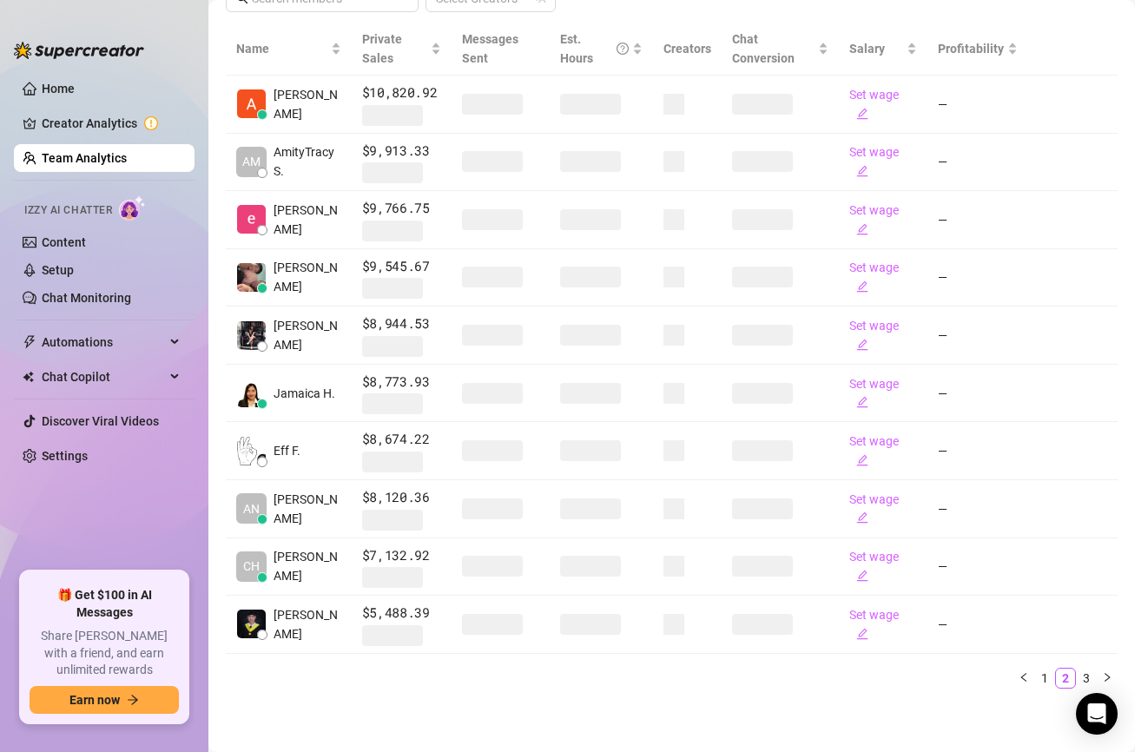
click at [780, 704] on main "Team team members Export Manage Team & Permissions Invite your team! Add team m…" at bounding box center [671, 164] width 926 height 1179
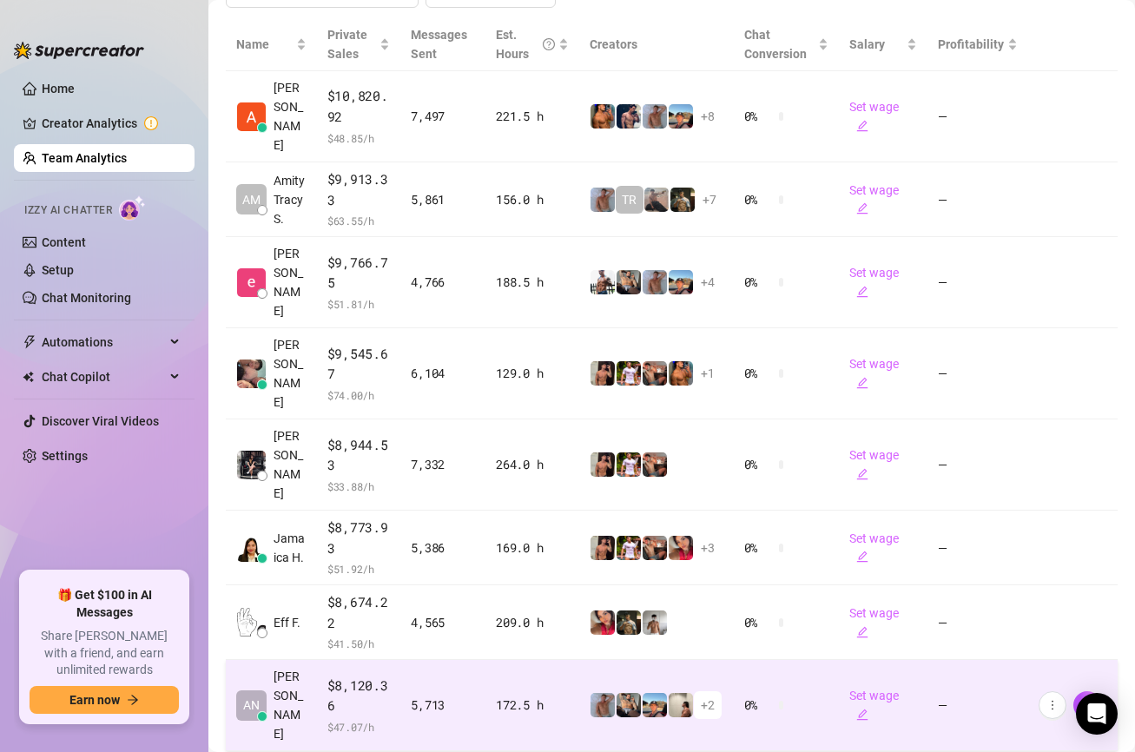
scroll to position [553, 0]
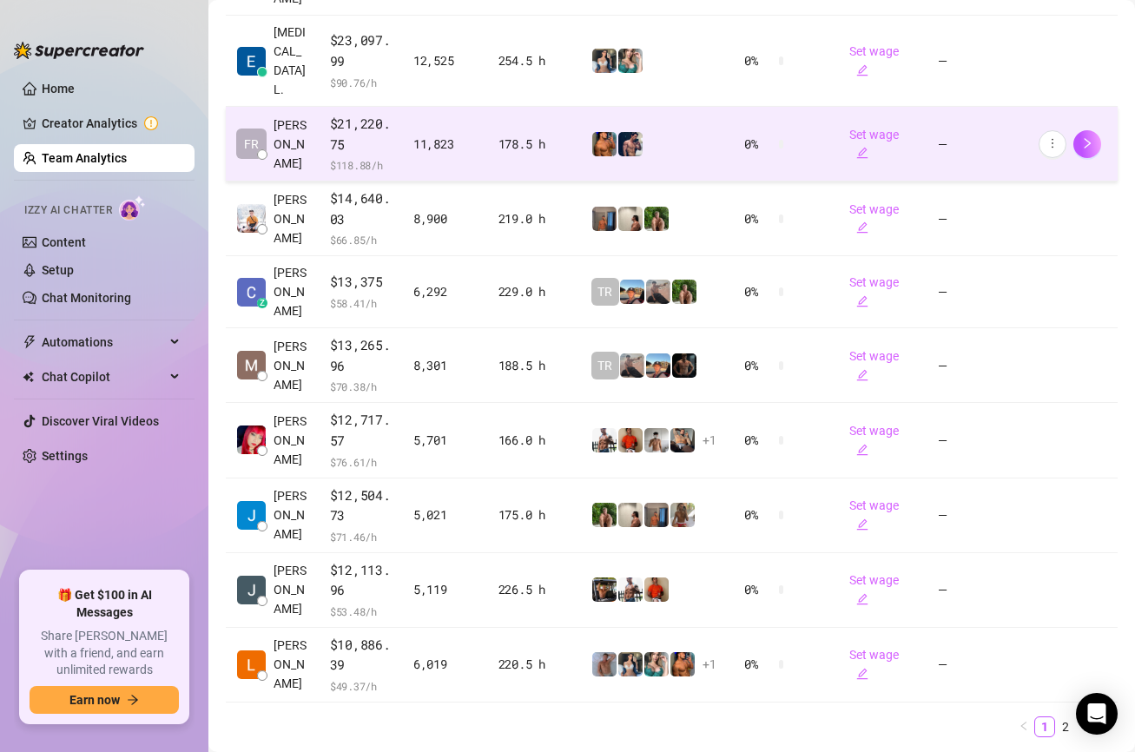
scroll to position [573, 0]
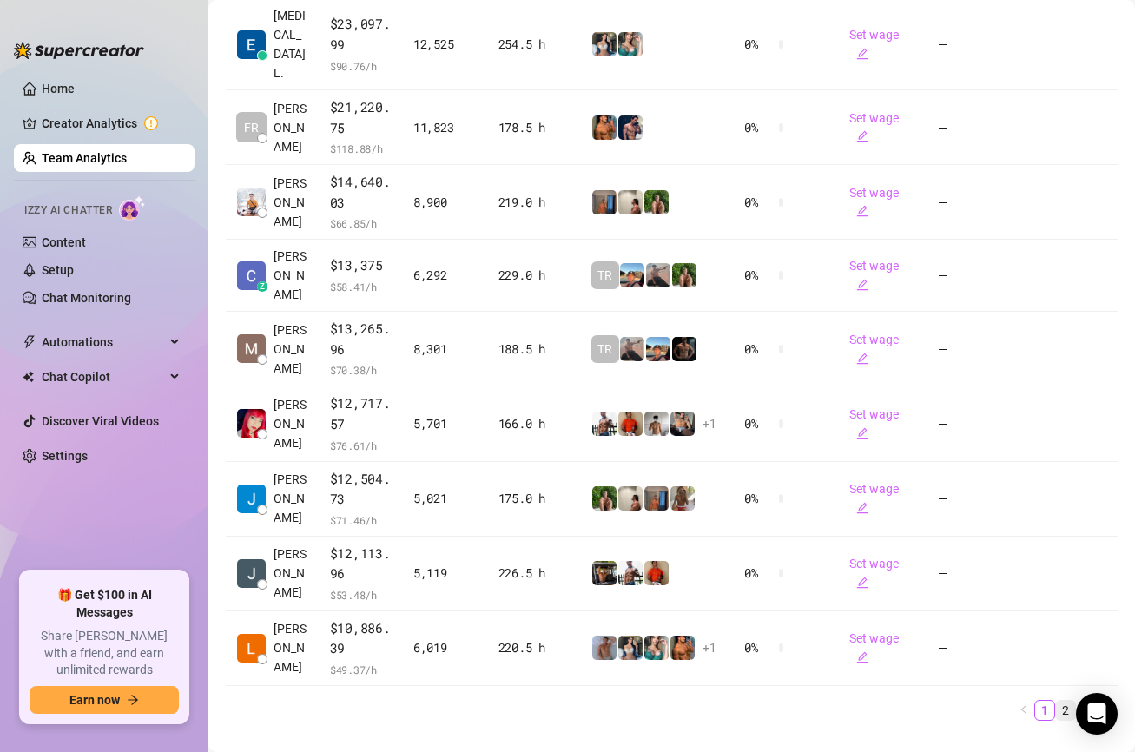
click at [1061, 701] on link "2" at bounding box center [1065, 710] width 19 height 19
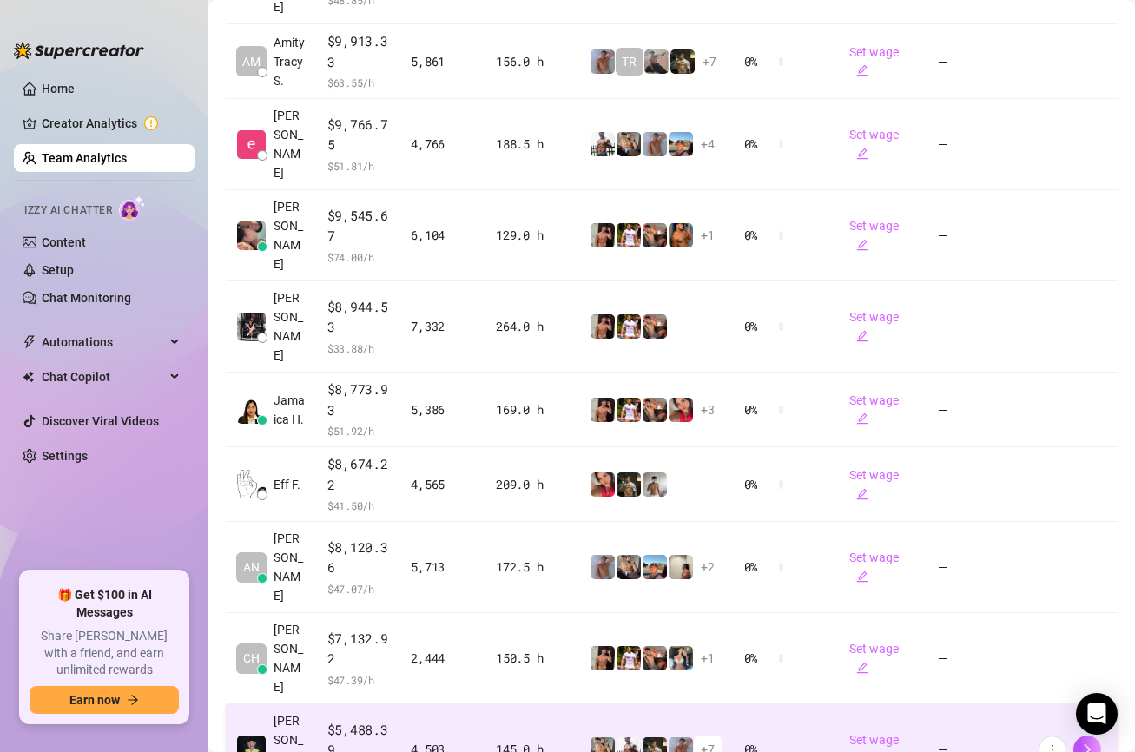
scroll to position [558, 0]
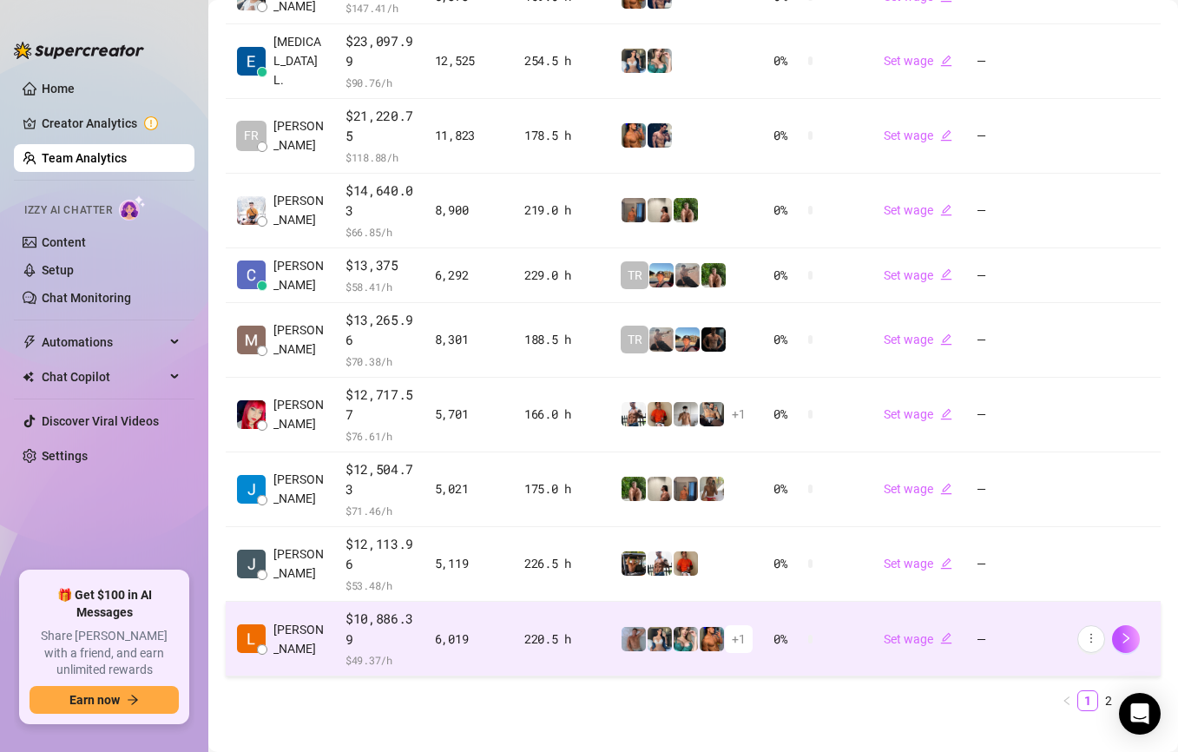
scroll to position [523, 0]
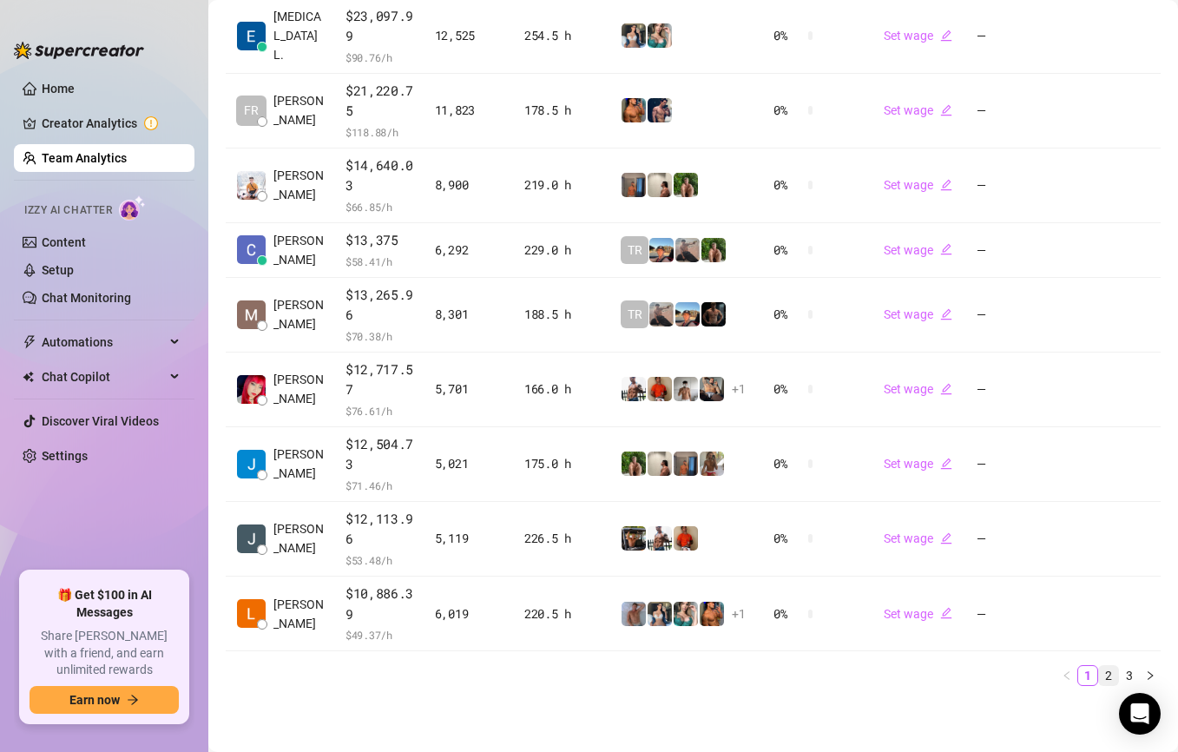
click at [1113, 673] on link "2" at bounding box center [1108, 675] width 19 height 19
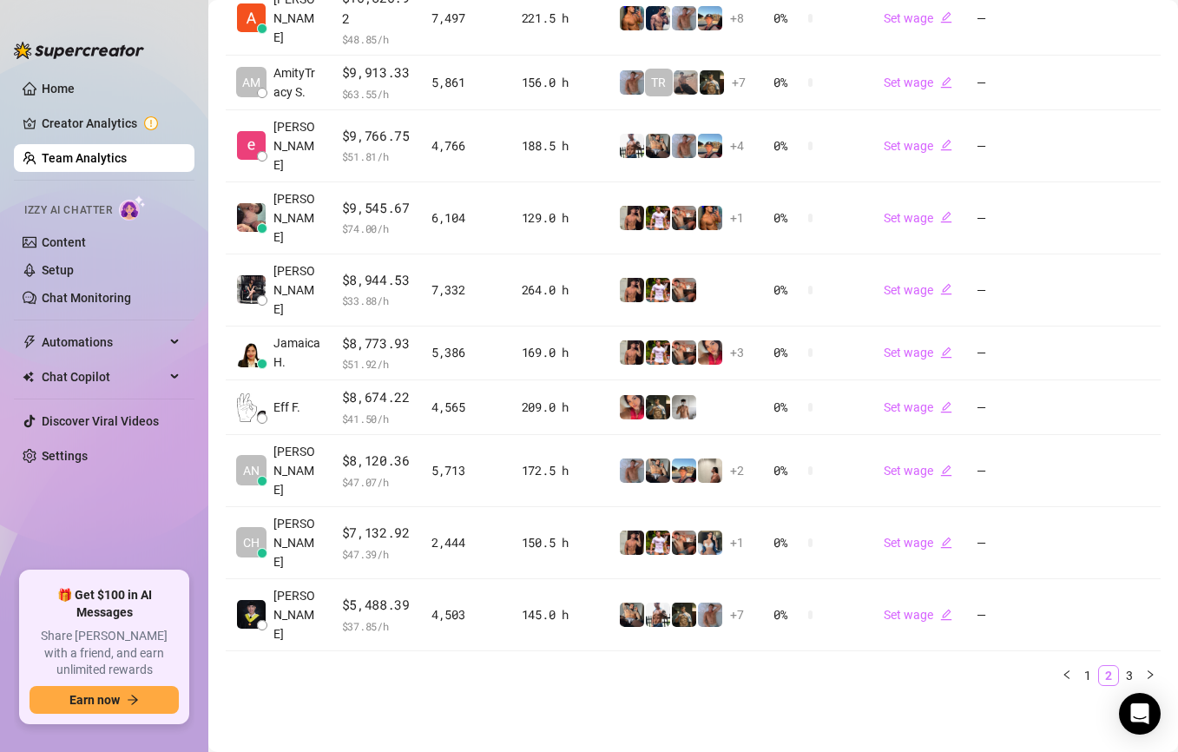
scroll to position [379, 0]
